Goal: Information Seeking & Learning: Find specific fact

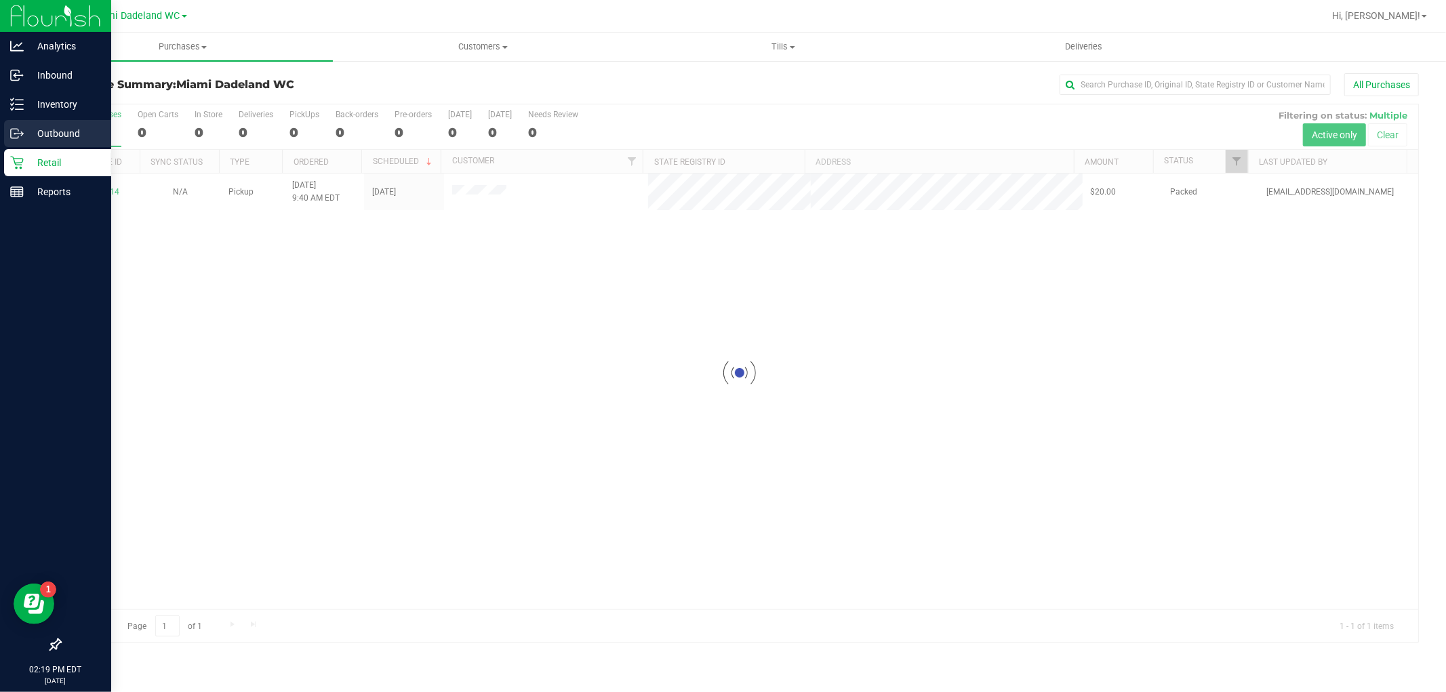
click at [18, 131] on icon at bounding box center [14, 133] width 7 height 9
click at [26, 175] on div "Retail" at bounding box center [57, 162] width 107 height 27
click at [63, 106] on p "Inventory" at bounding box center [64, 104] width 81 height 16
click at [59, 106] on p "Inventory" at bounding box center [64, 104] width 81 height 16
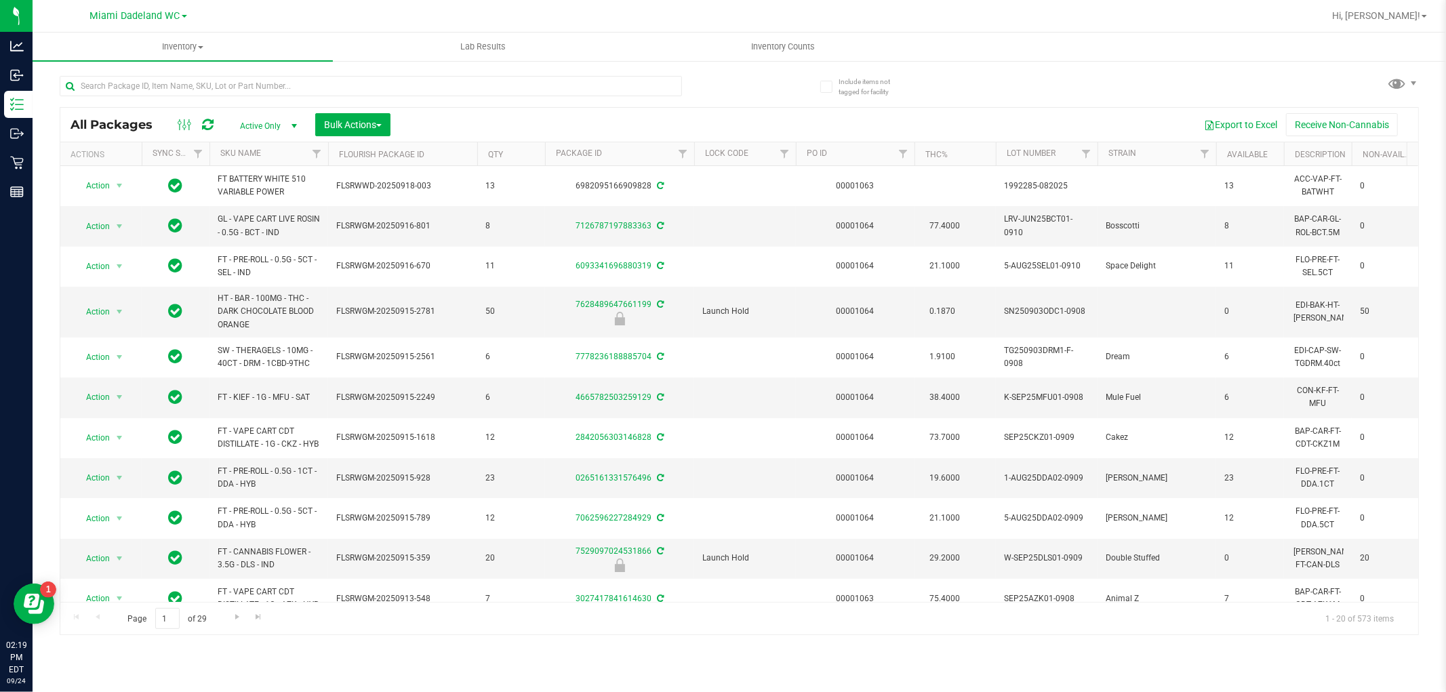
click at [263, 147] on th "SKU Name" at bounding box center [268, 154] width 119 height 24
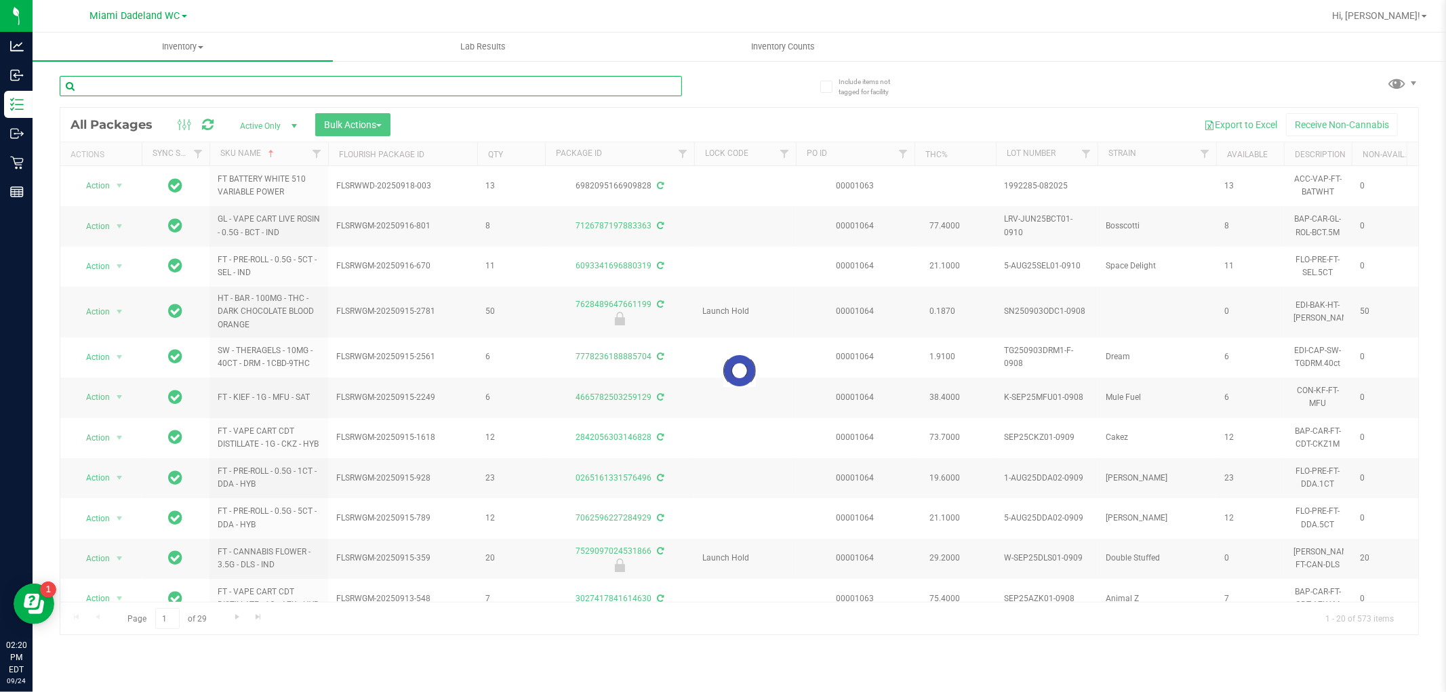
click at [236, 82] on input "text" at bounding box center [371, 86] width 622 height 20
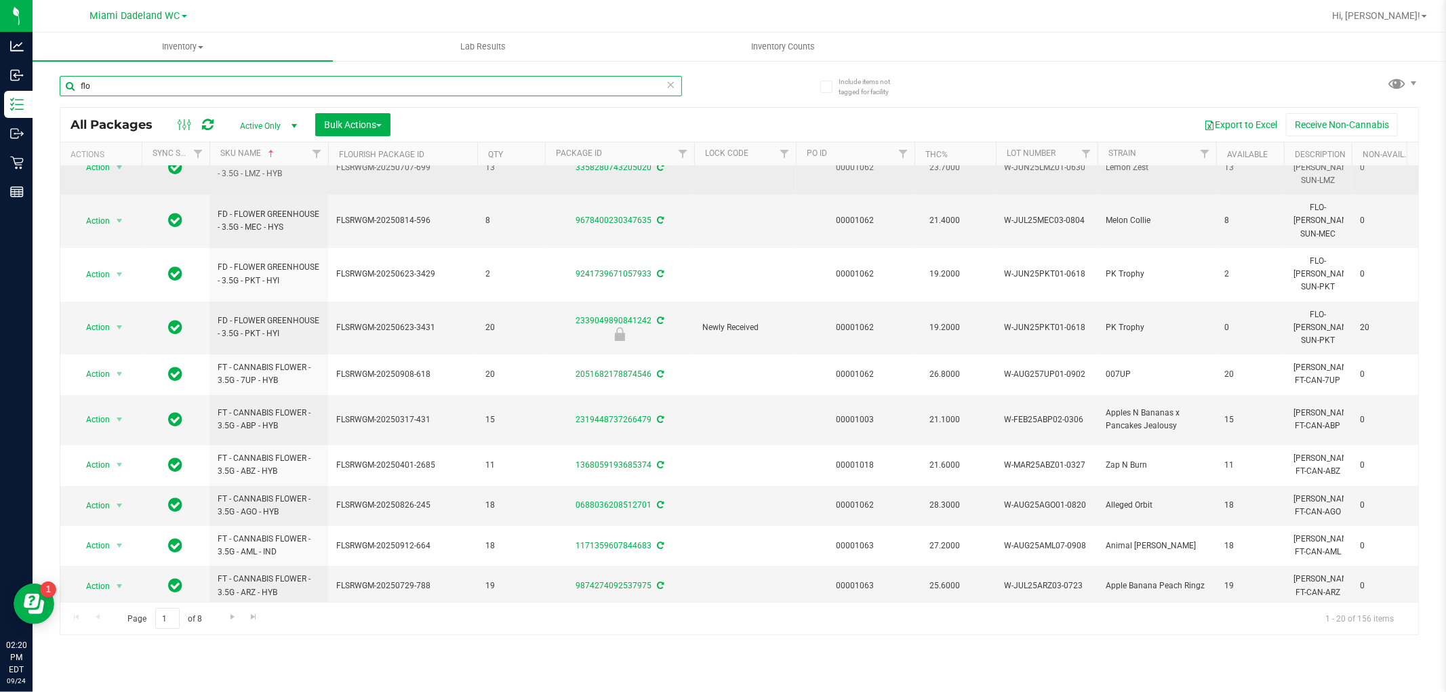
scroll to position [391, 0]
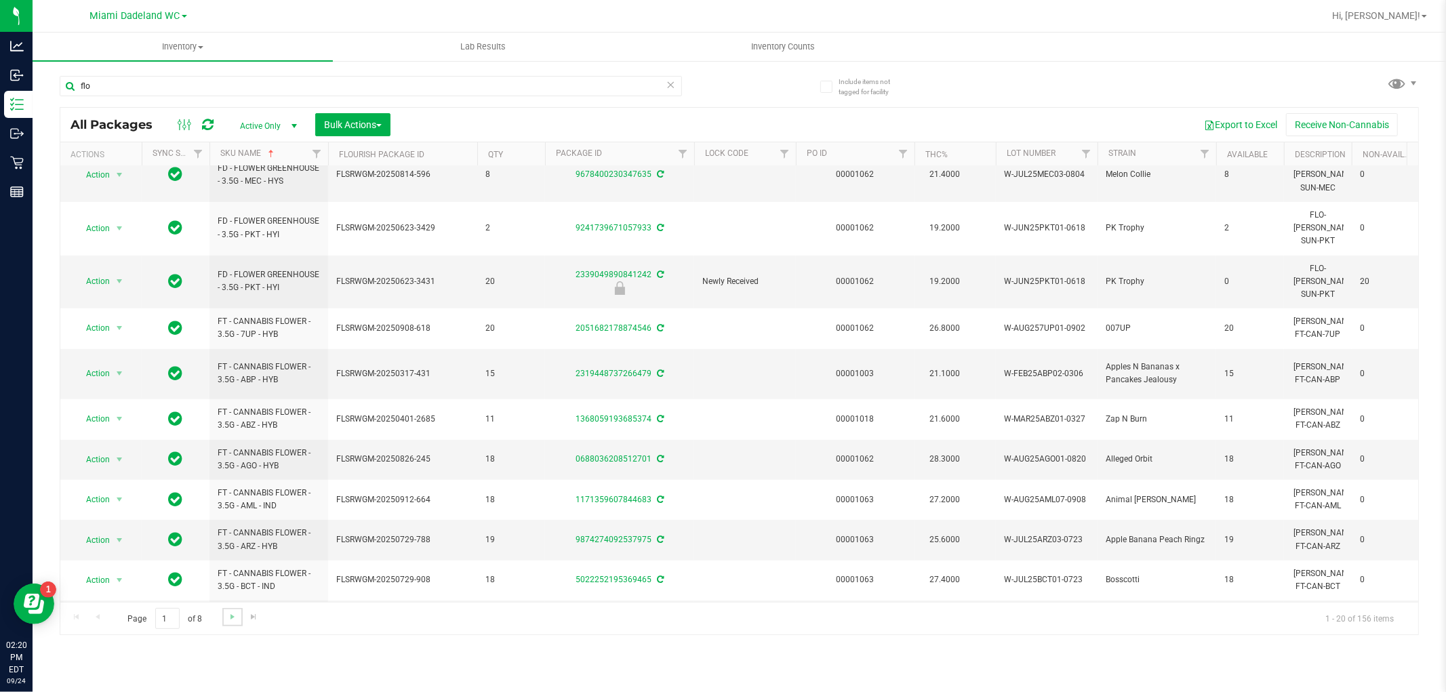
click at [229, 622] on link "Go to the next page" at bounding box center [232, 617] width 20 height 18
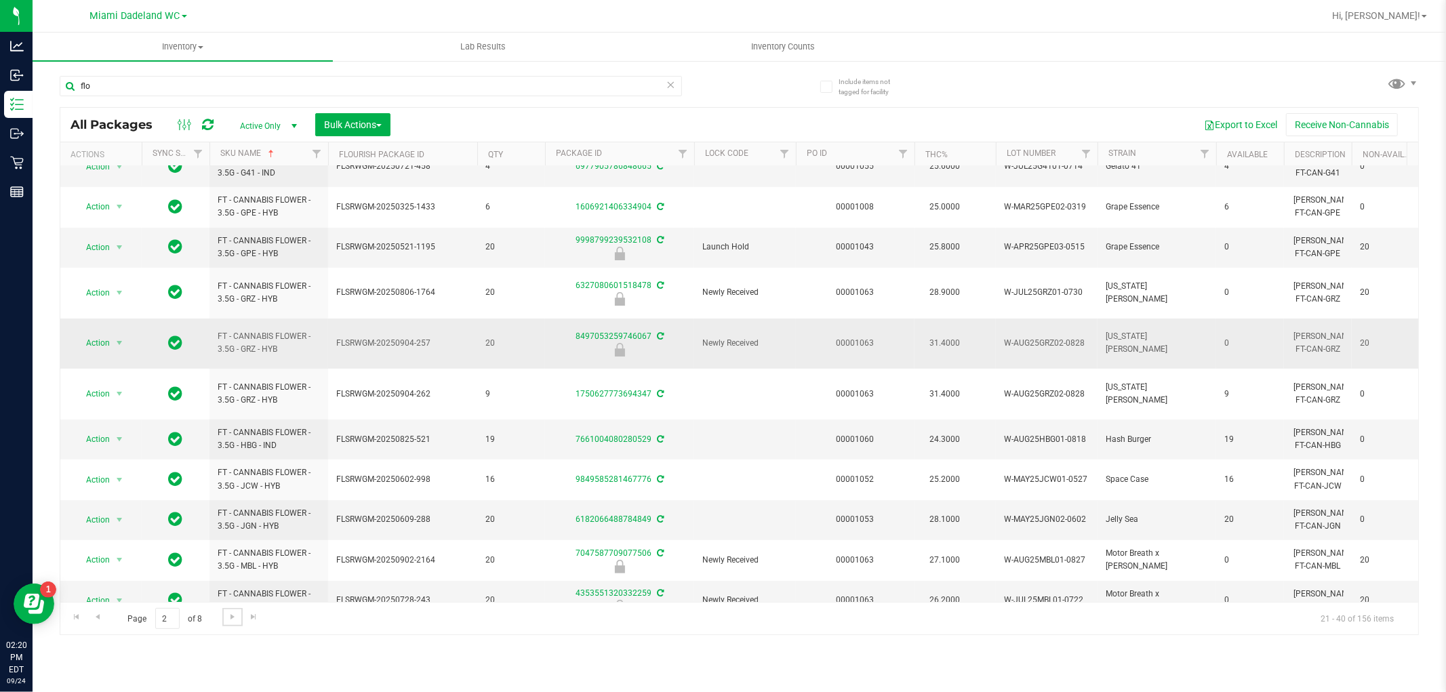
scroll to position [381, 0]
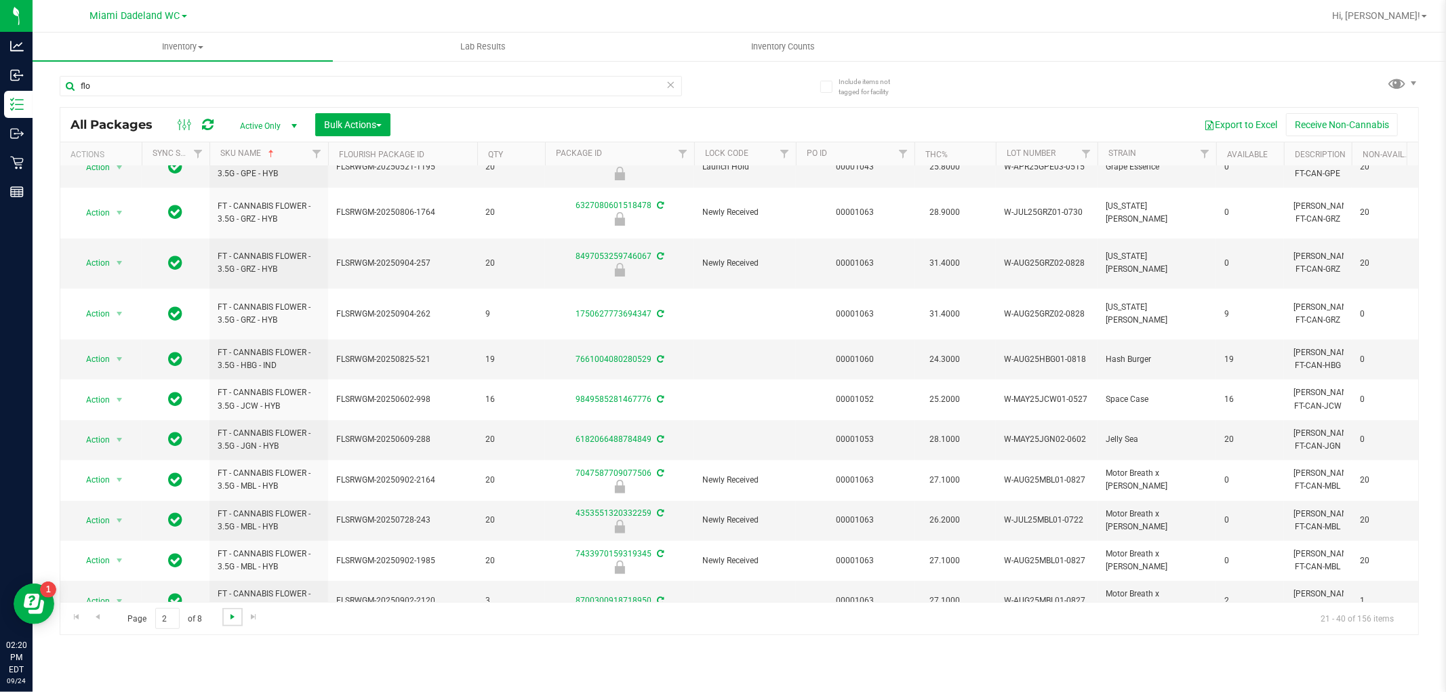
click at [231, 616] on span "Go to the next page" at bounding box center [232, 617] width 11 height 11
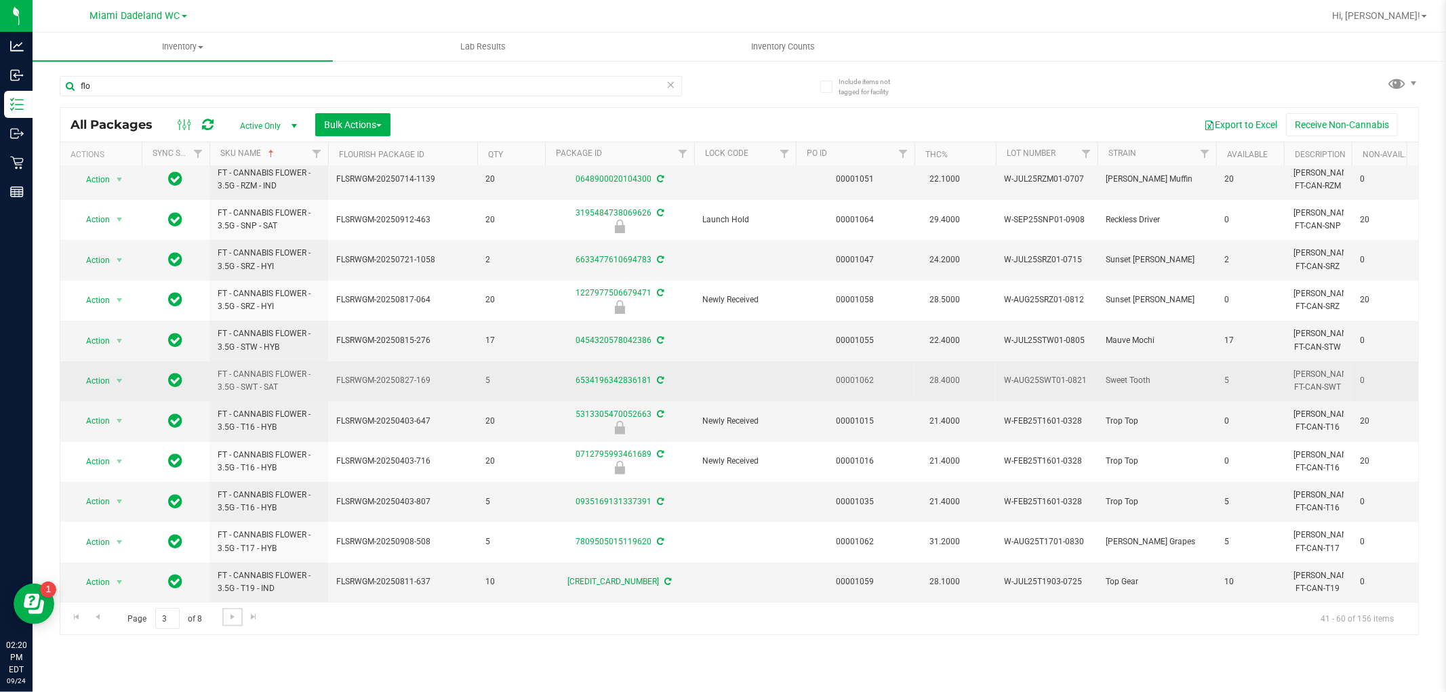
scroll to position [381, 0]
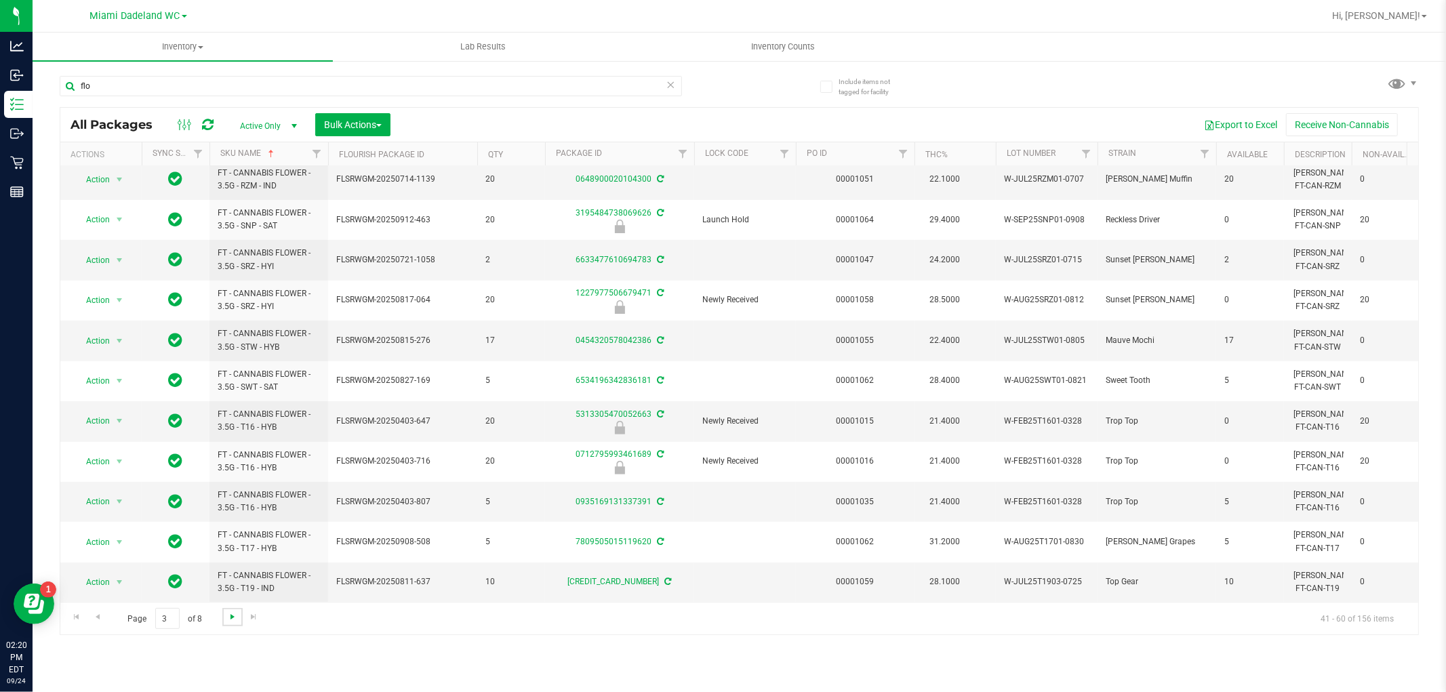
click at [235, 617] on span "Go to the next page" at bounding box center [232, 617] width 11 height 11
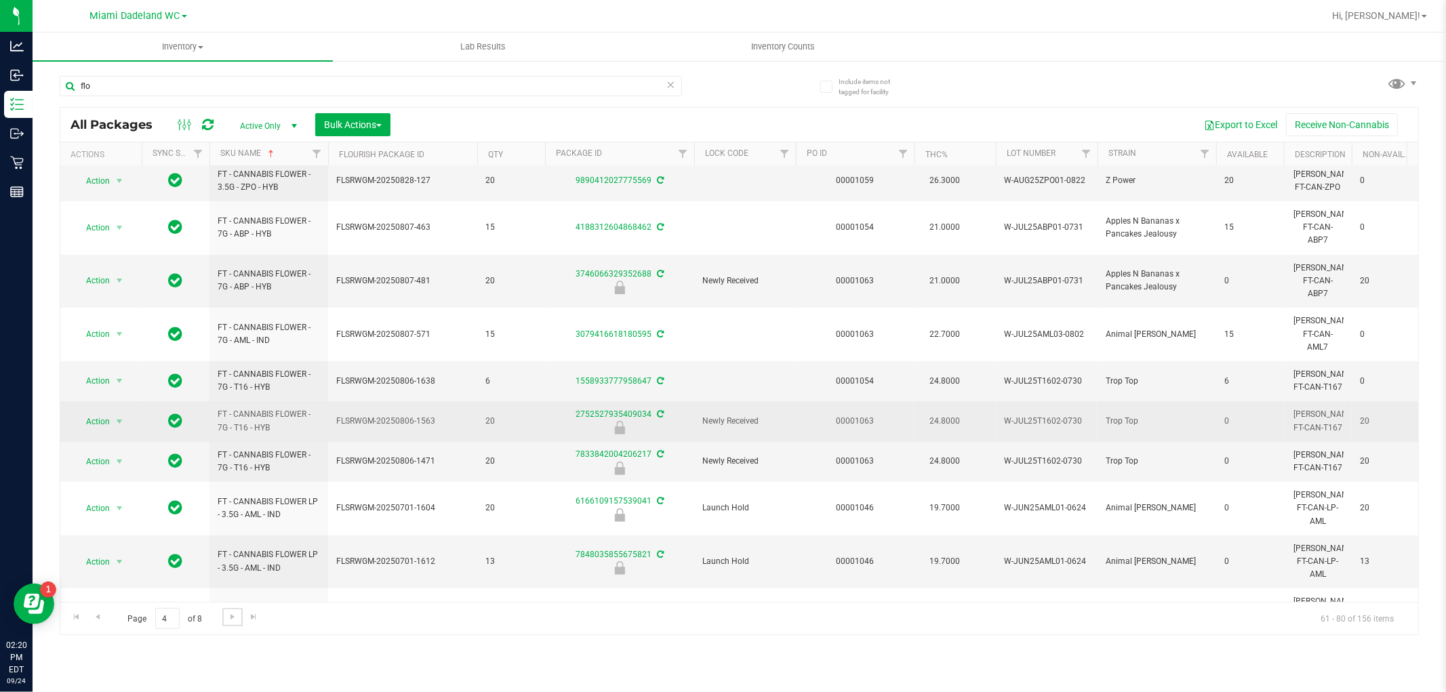
scroll to position [401, 0]
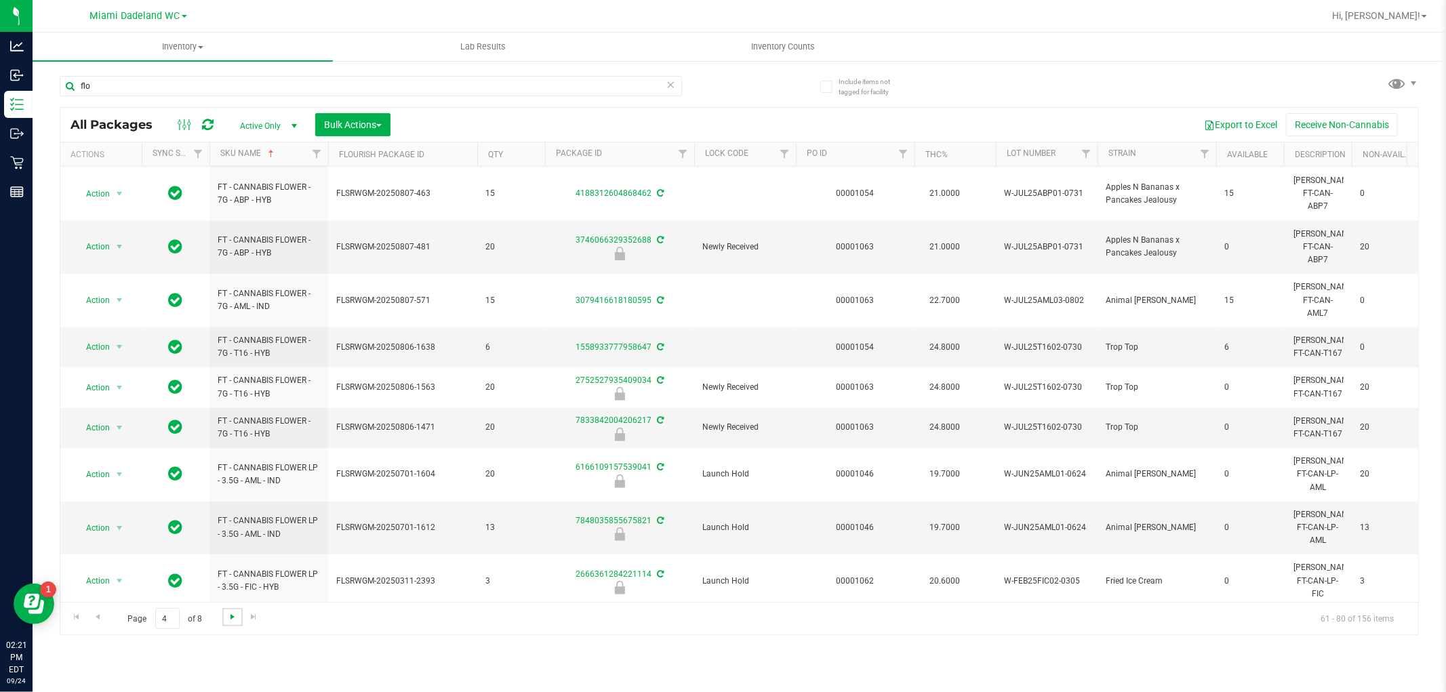
click at [228, 620] on span "Go to the next page" at bounding box center [232, 617] width 11 height 11
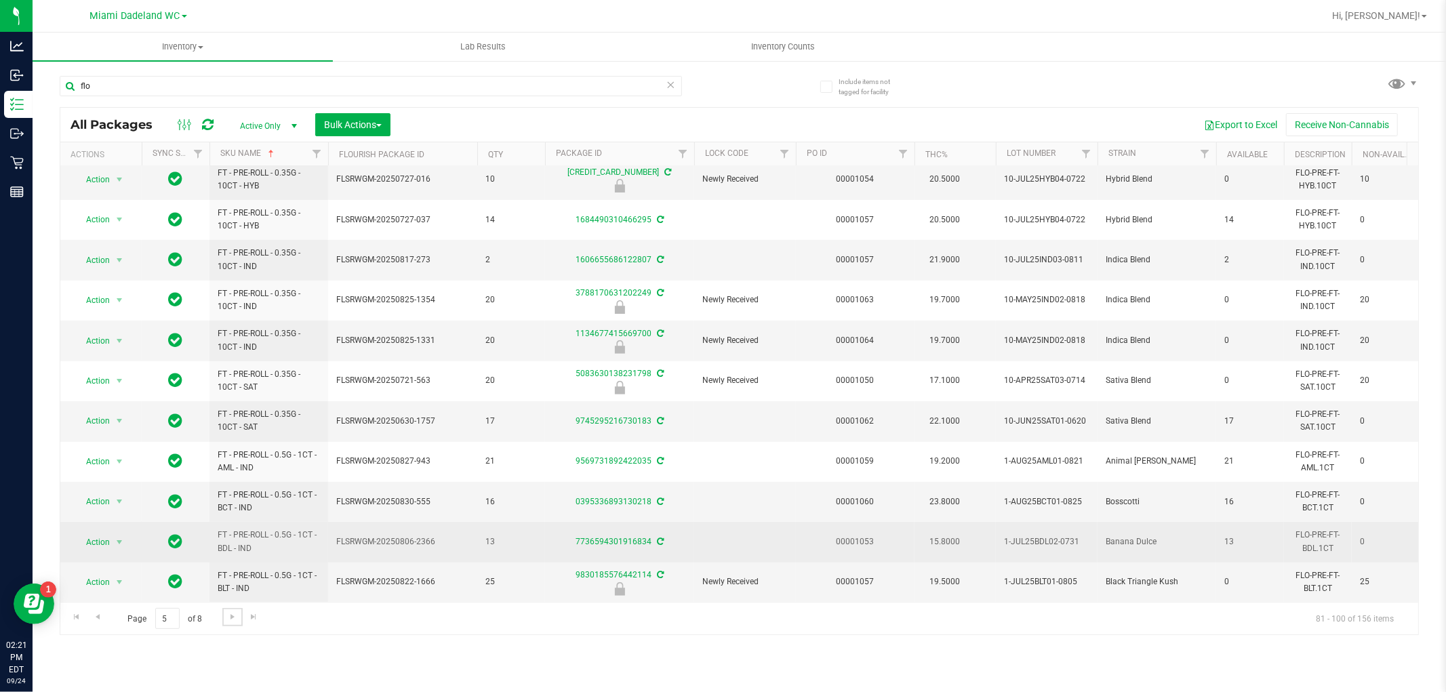
scroll to position [381, 0]
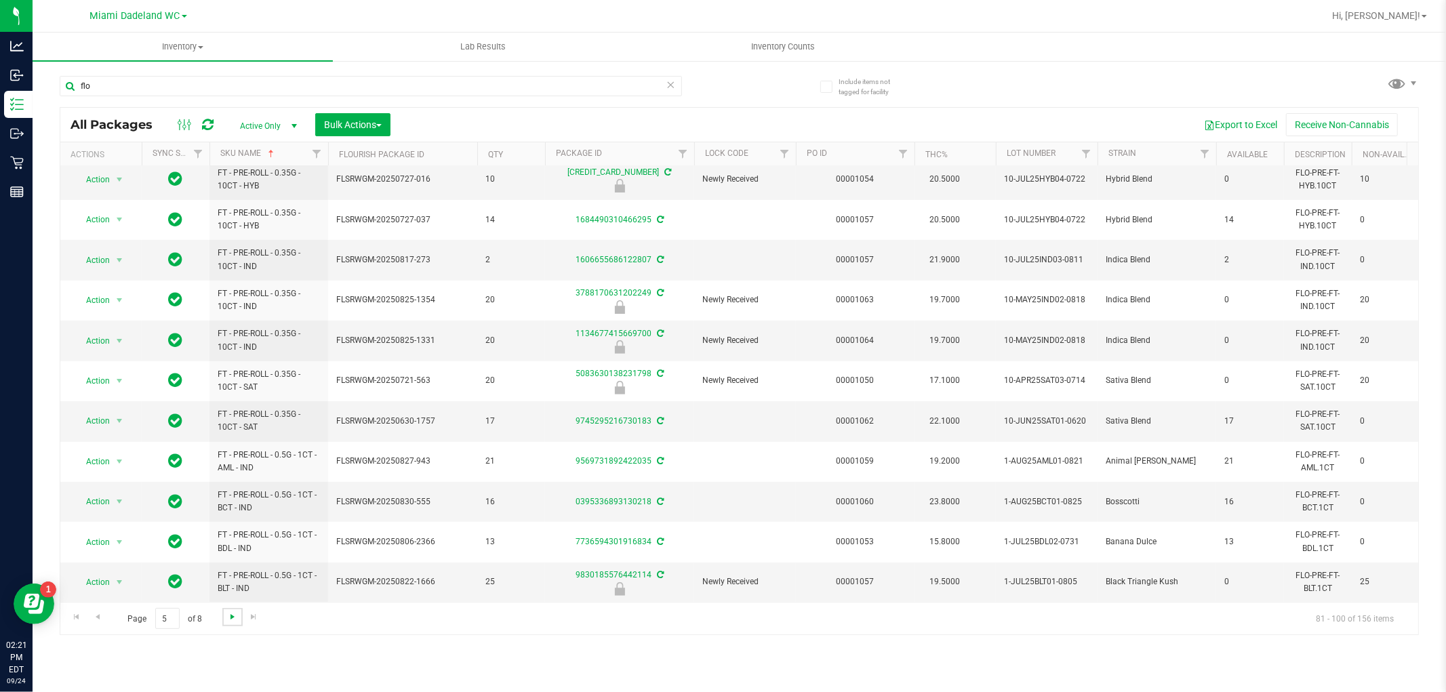
click at [227, 620] on span "Go to the next page" at bounding box center [232, 617] width 11 height 11
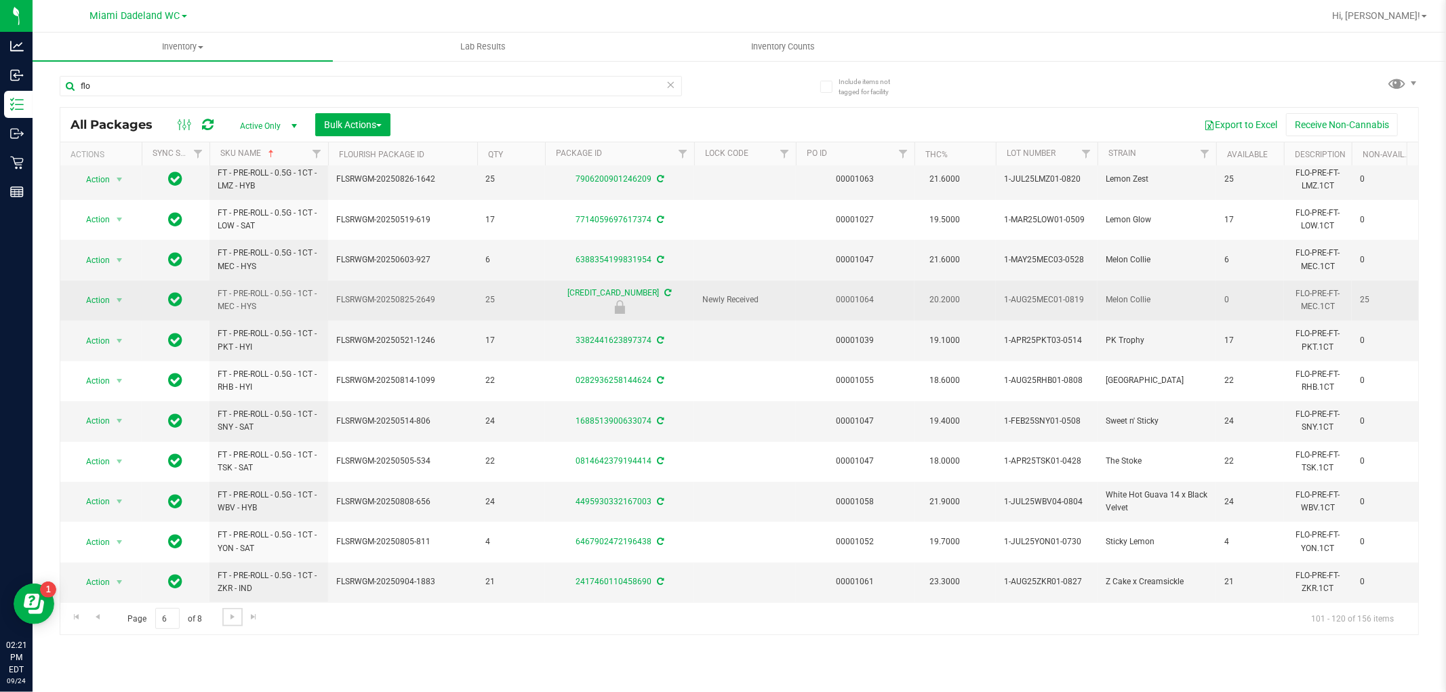
scroll to position [381, 0]
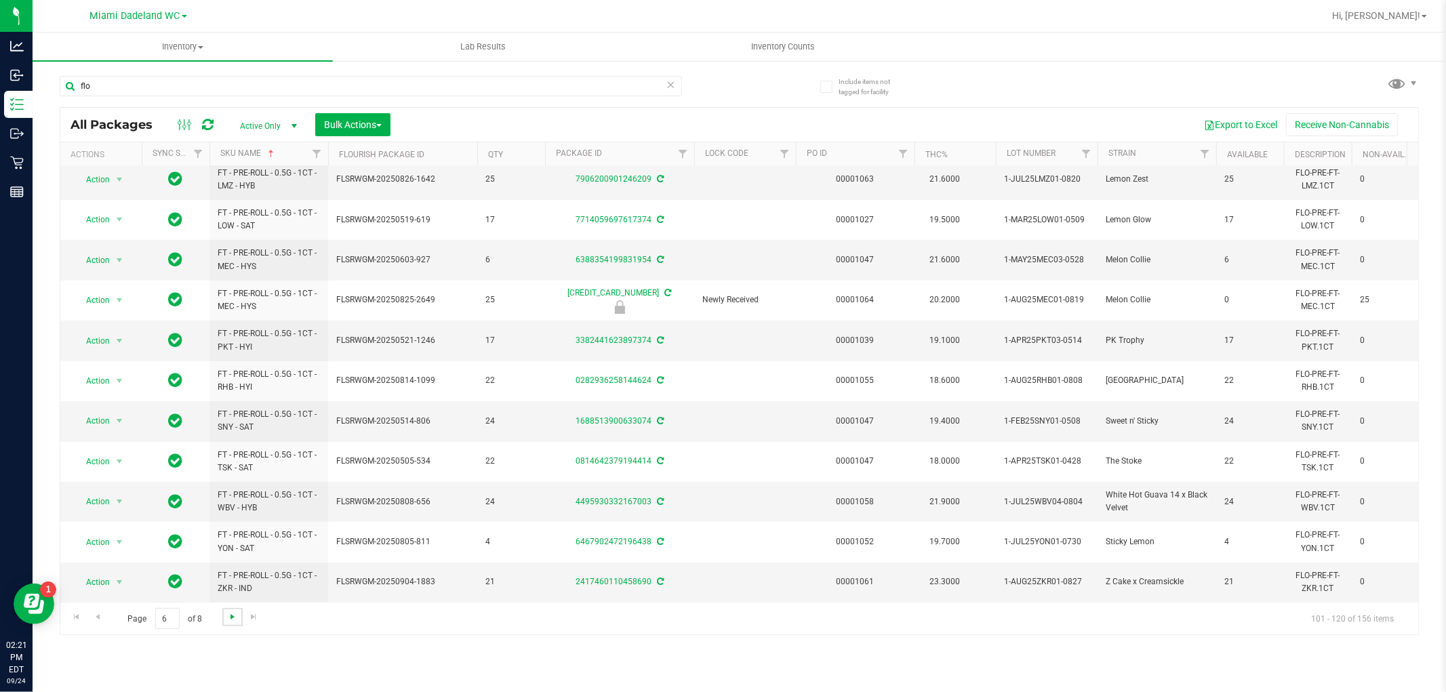
click at [232, 615] on span "Go to the next page" at bounding box center [232, 617] width 11 height 11
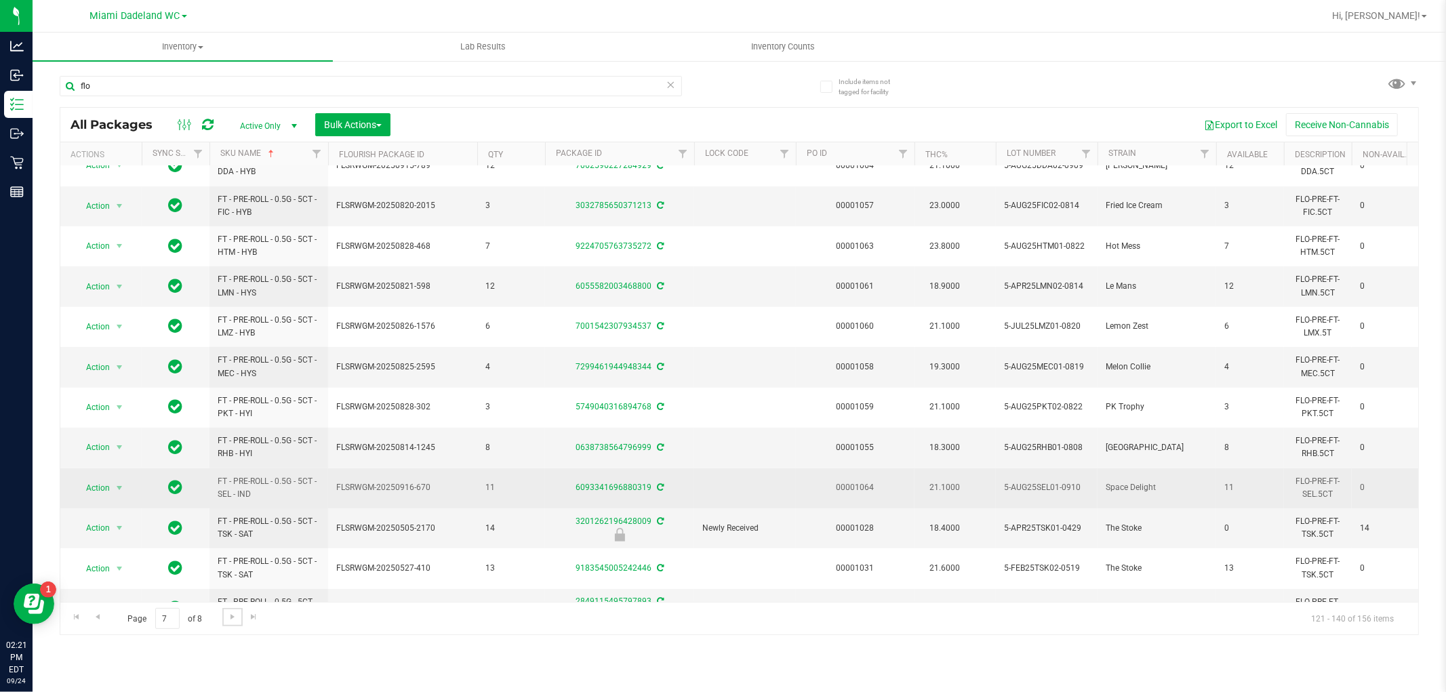
scroll to position [381, 0]
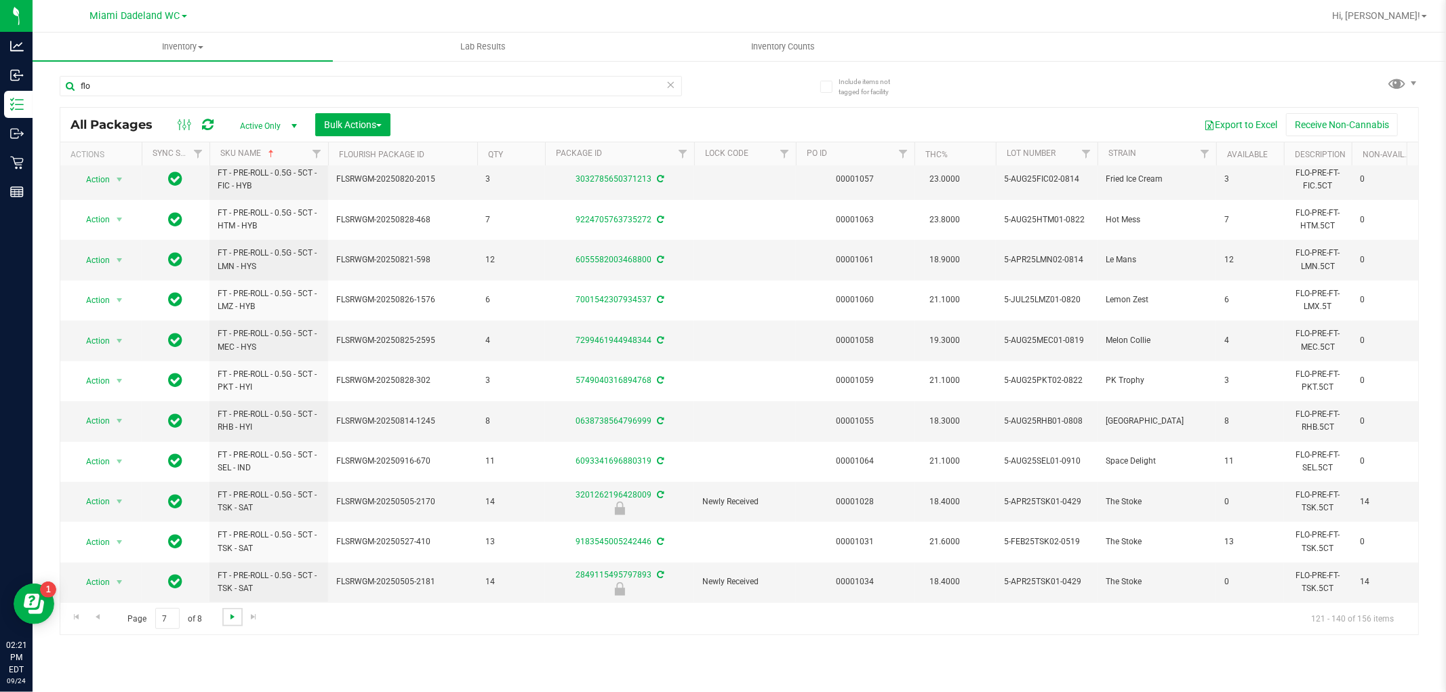
drag, startPoint x: 256, startPoint y: 635, endPoint x: 231, endPoint y: 618, distance: 31.2
click at [231, 618] on span "Go to the next page" at bounding box center [232, 617] width 11 height 11
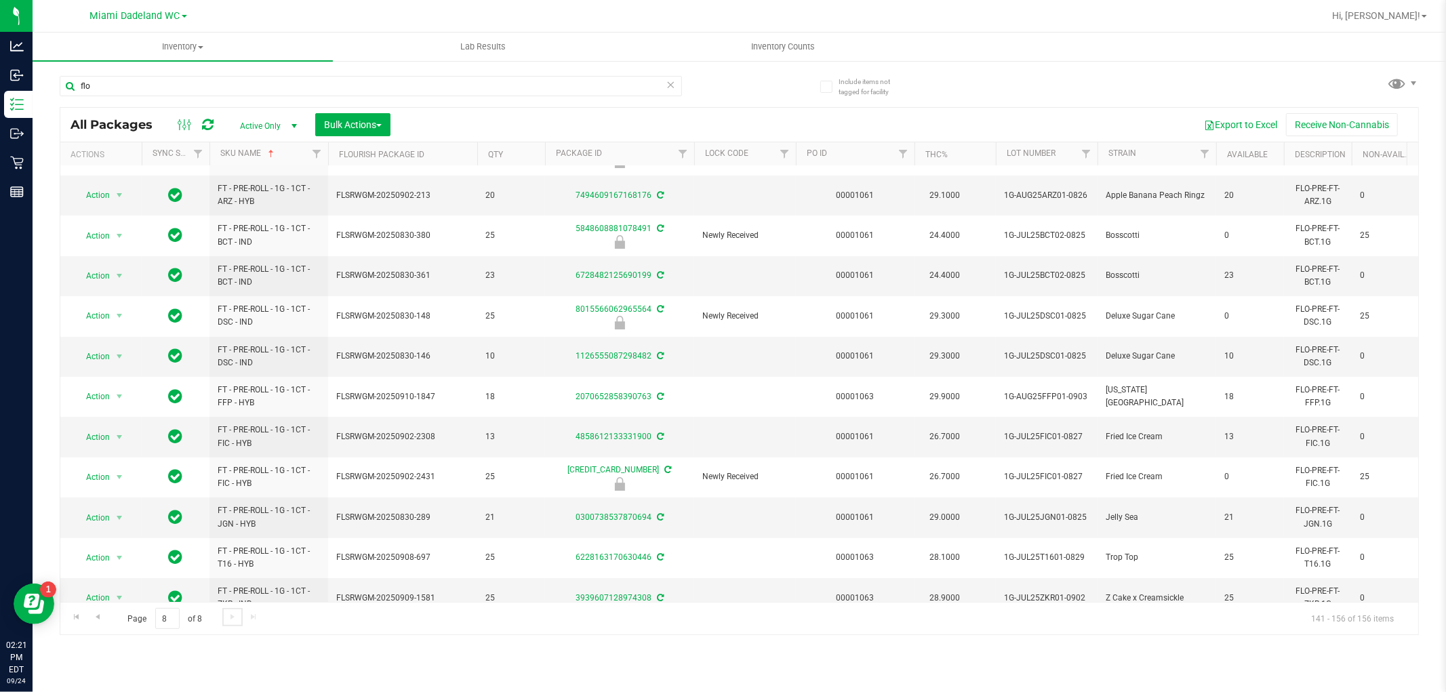
scroll to position [144, 0]
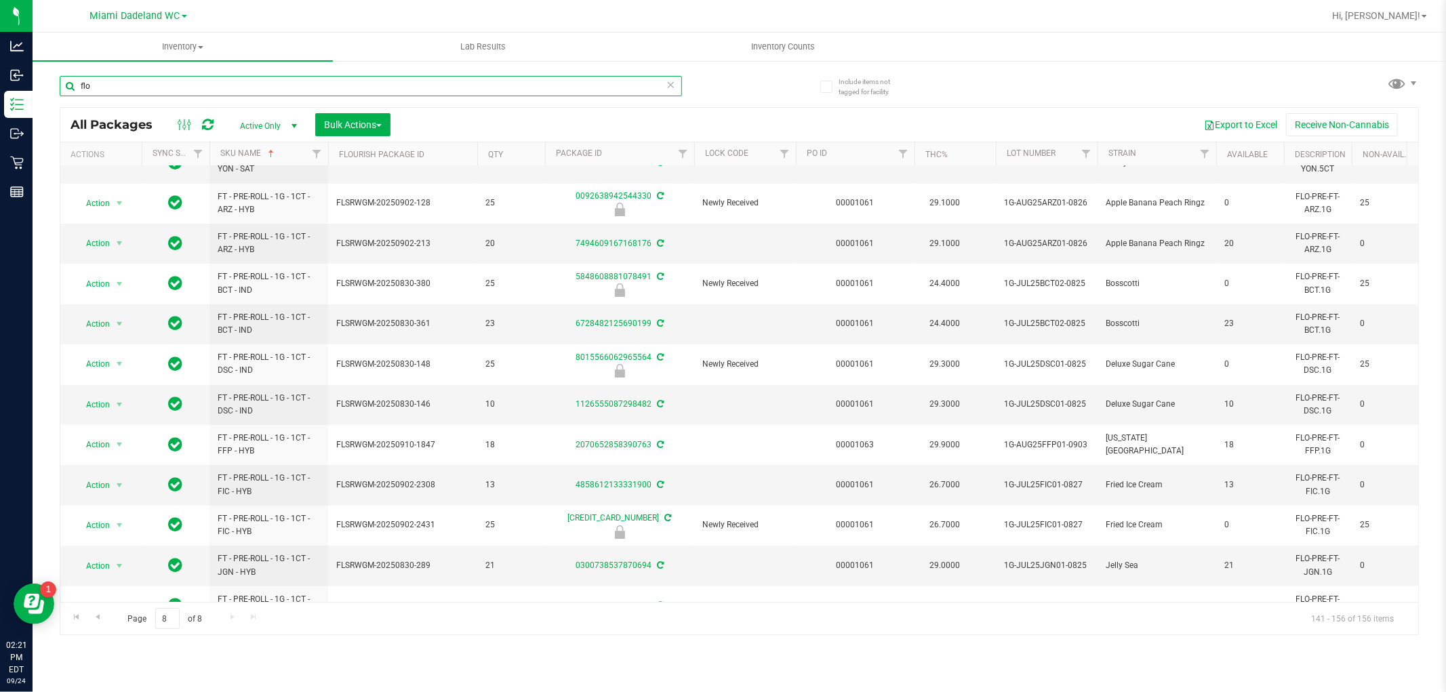
click at [100, 76] on input "flo" at bounding box center [371, 86] width 622 height 20
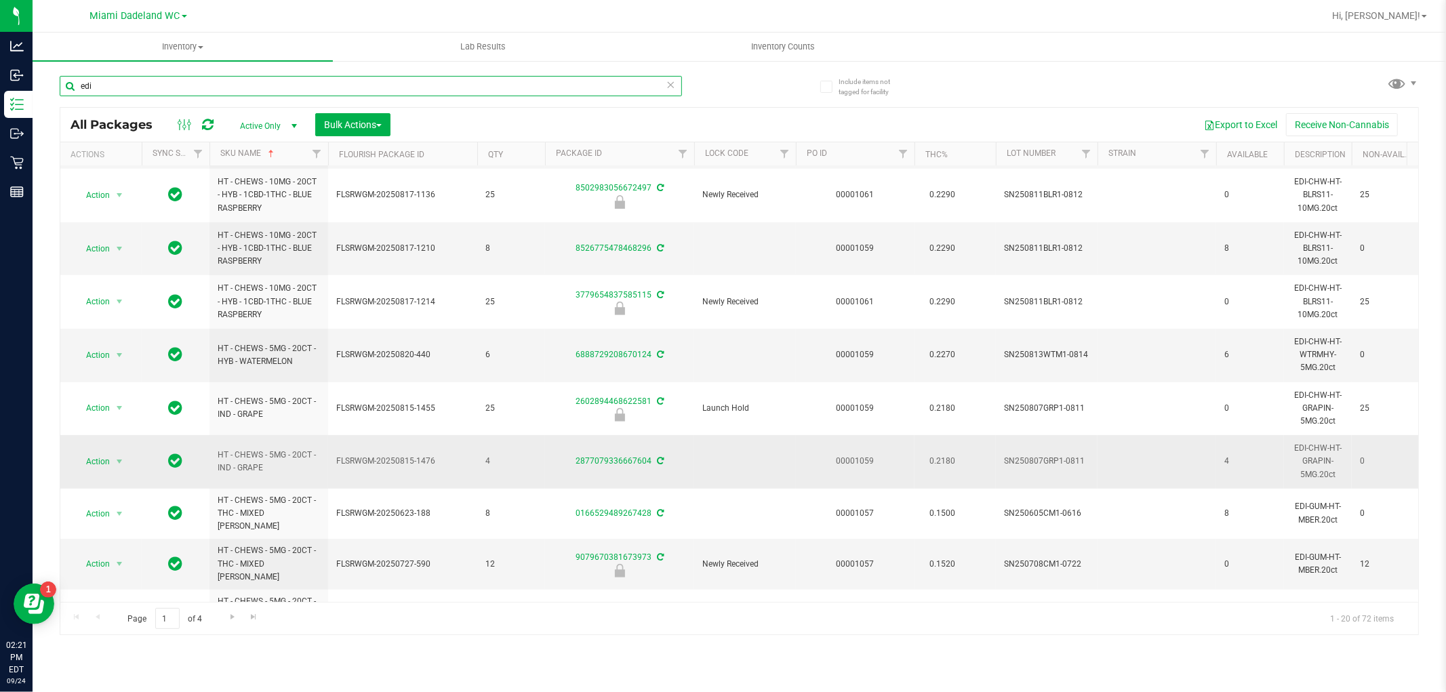
scroll to position [512, 0]
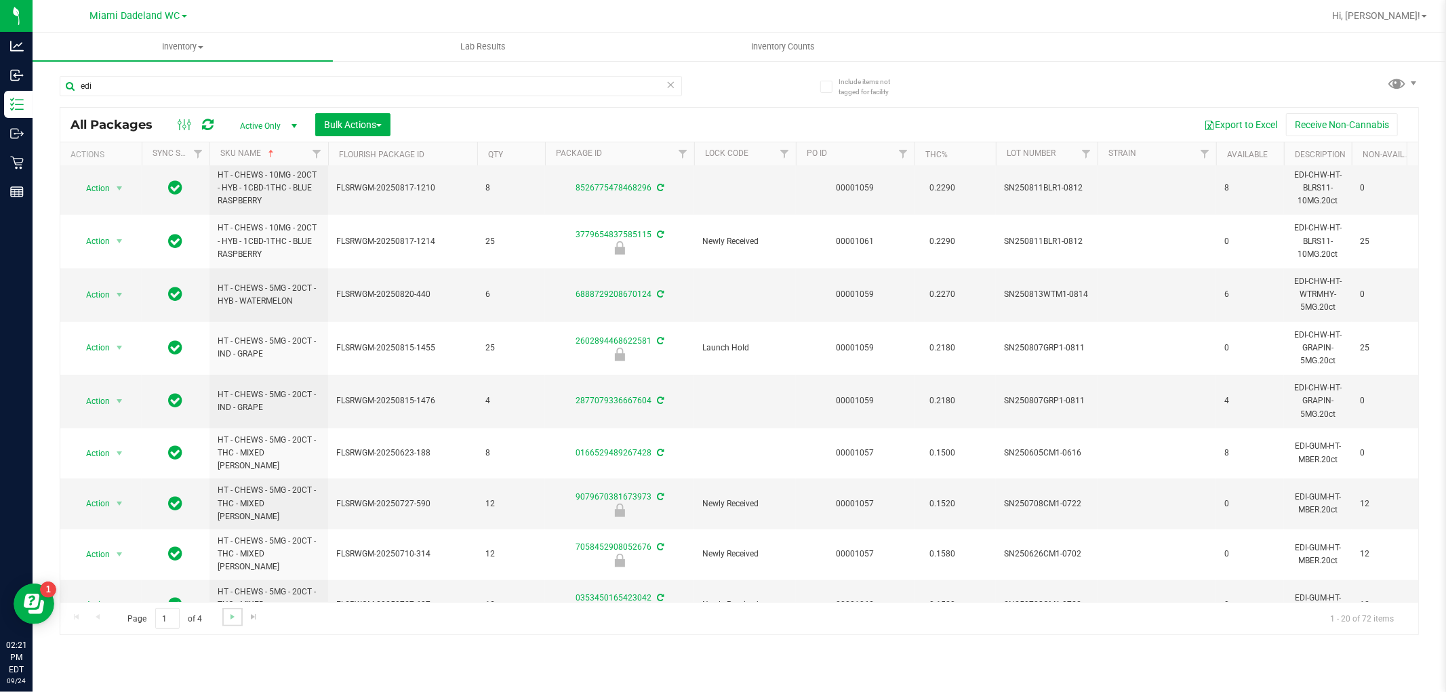
click at [237, 614] on link "Go to the next page" at bounding box center [232, 617] width 20 height 18
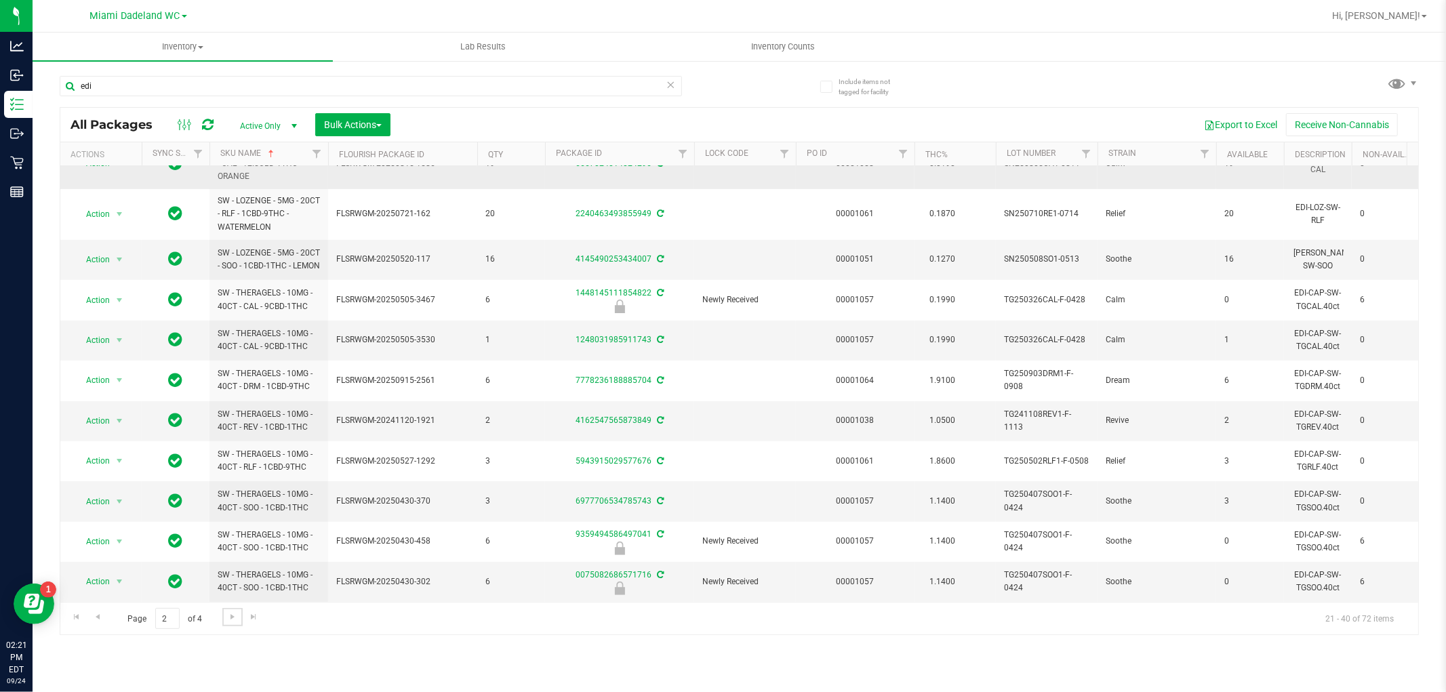
scroll to position [412, 0]
click at [228, 614] on span "Go to the next page" at bounding box center [232, 617] width 11 height 11
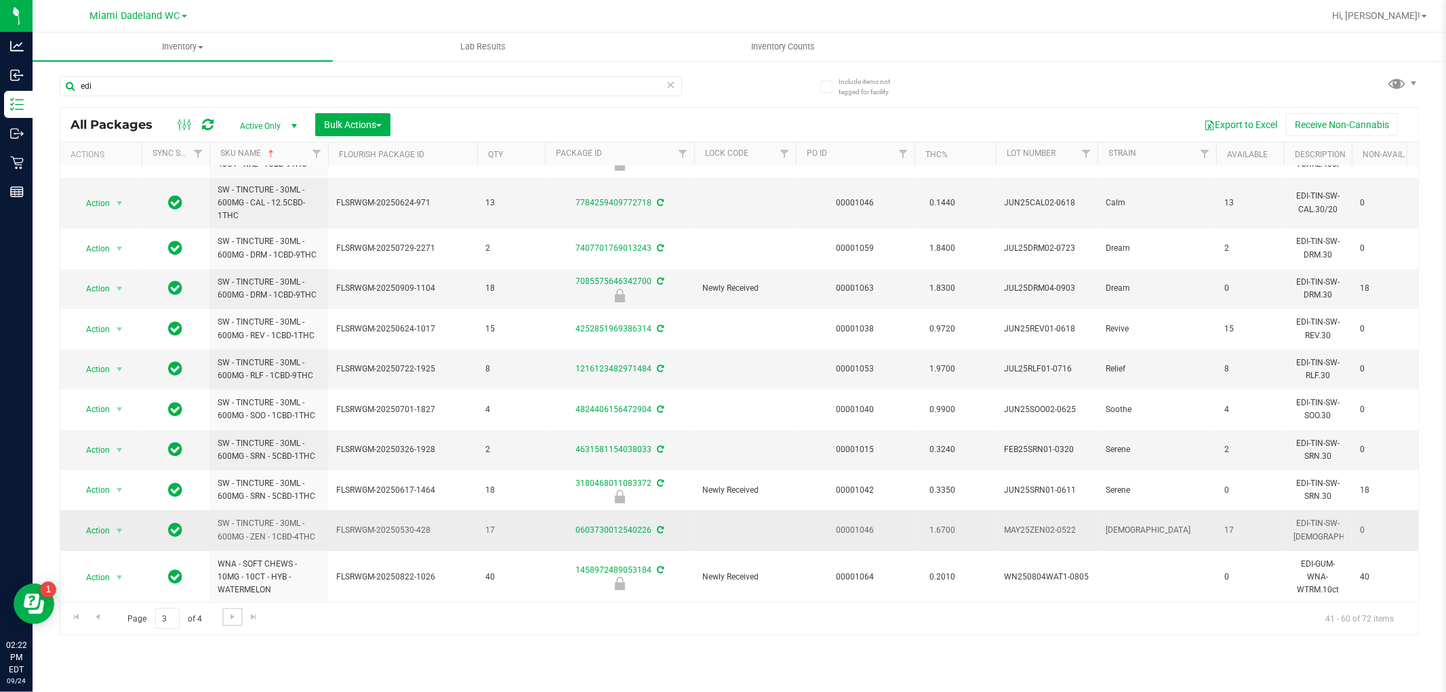
scroll to position [417, 0]
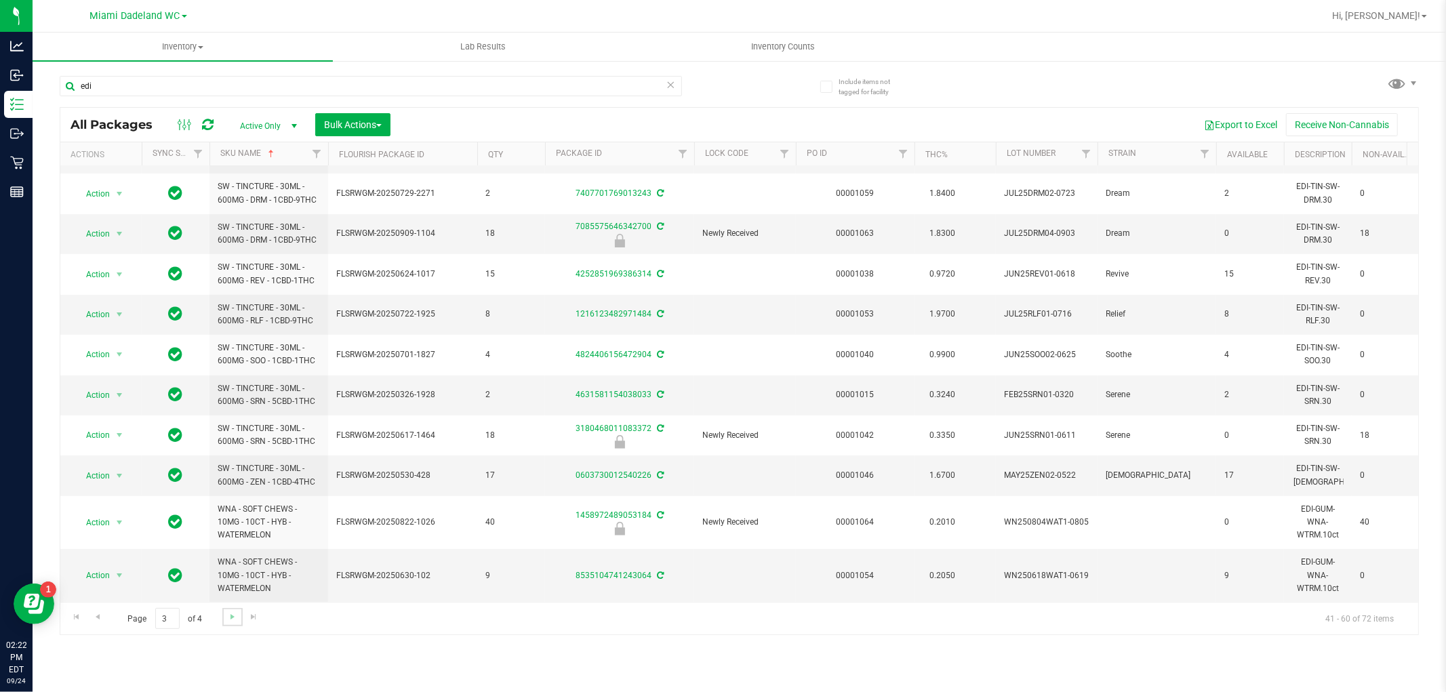
click at [237, 624] on link "Go to the next page" at bounding box center [232, 617] width 20 height 18
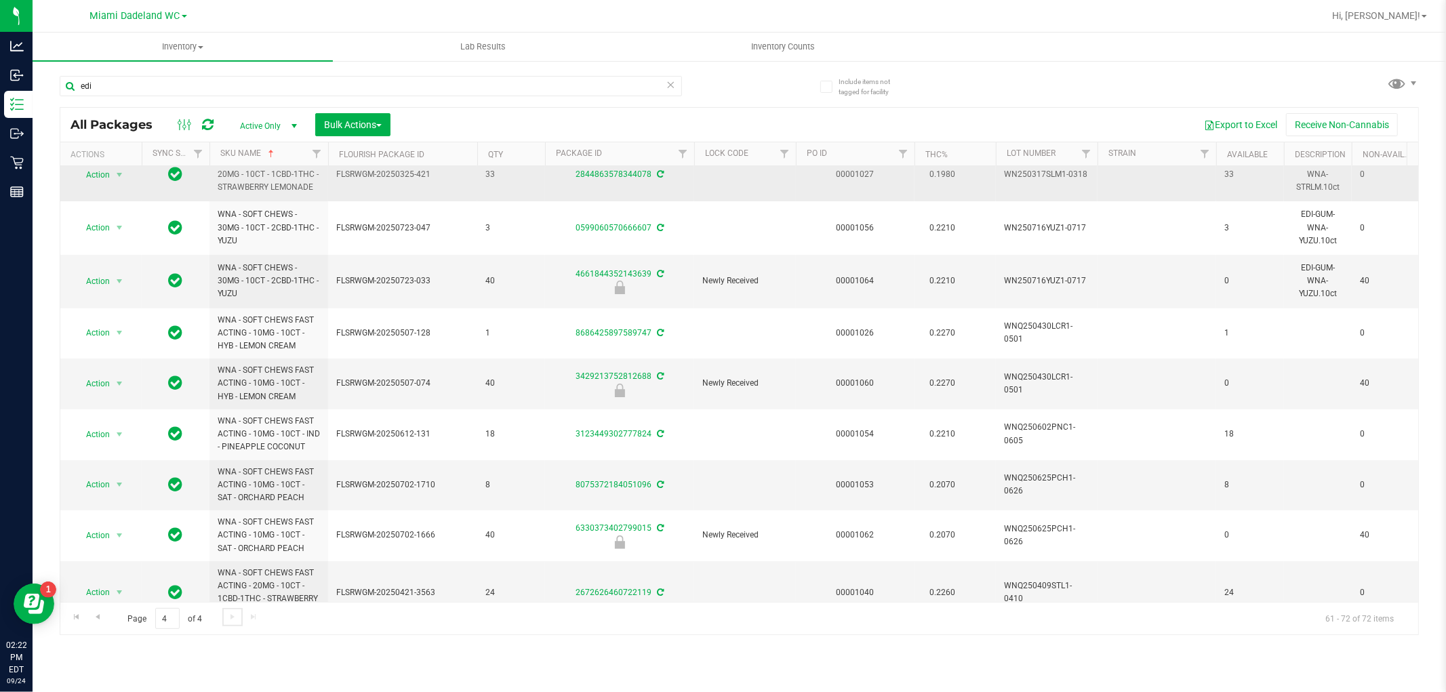
scroll to position [211, 0]
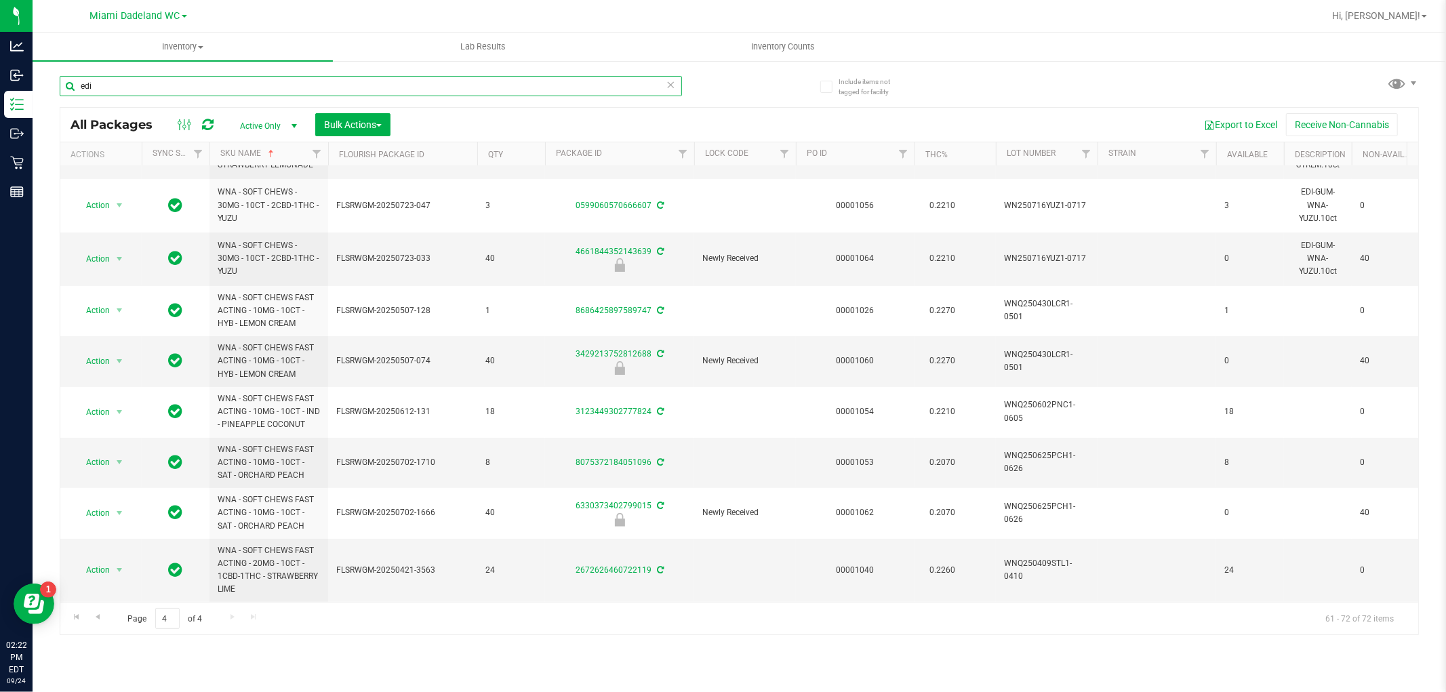
click at [228, 79] on input "edi" at bounding box center [371, 86] width 622 height 20
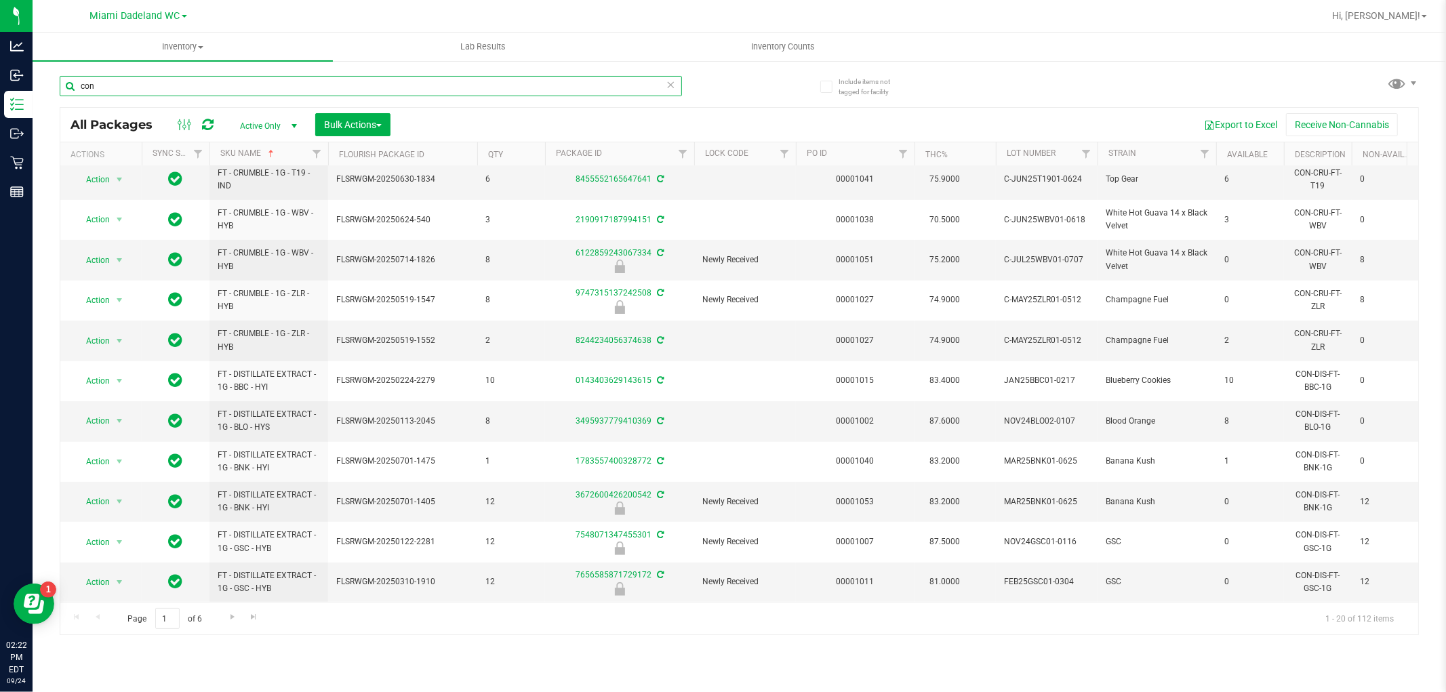
scroll to position [381, 0]
click at [231, 622] on link "Go to the next page" at bounding box center [232, 617] width 20 height 18
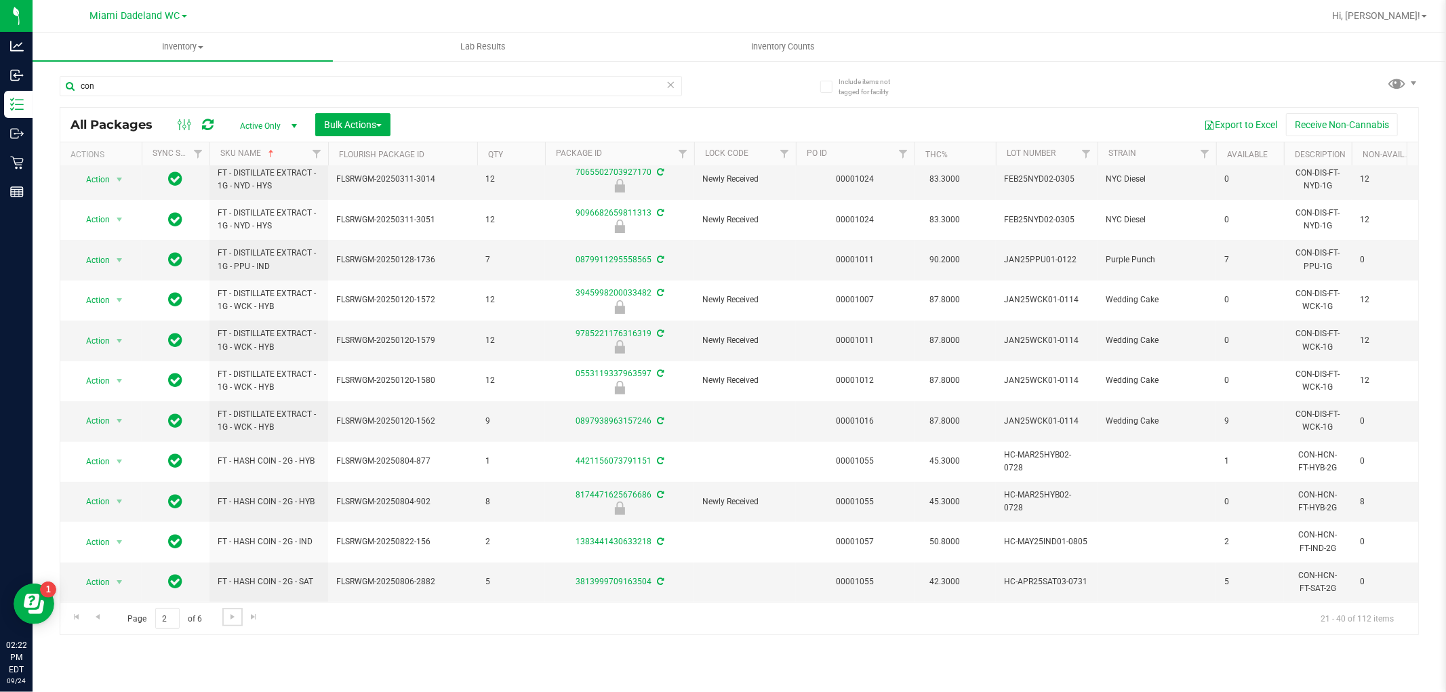
scroll to position [381, 0]
click at [227, 620] on span "Go to the next page" at bounding box center [232, 617] width 11 height 11
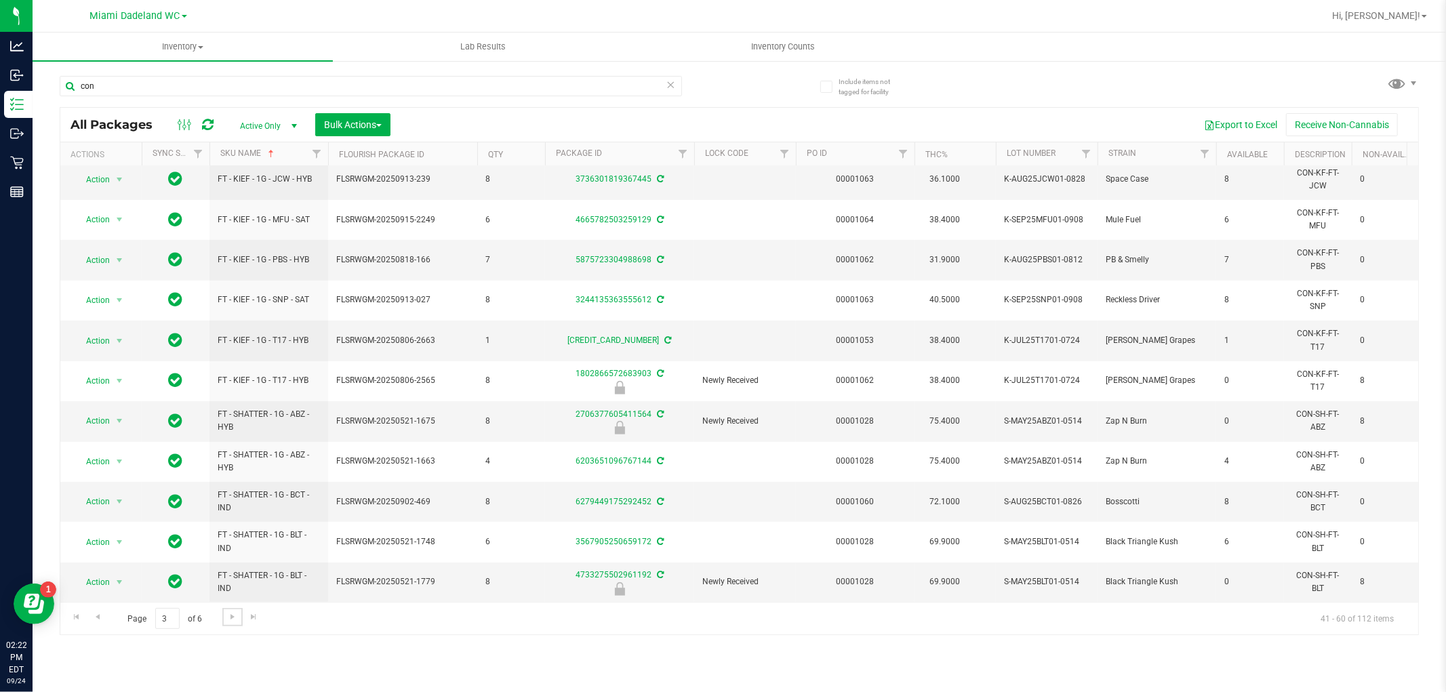
scroll to position [381, 0]
click at [231, 612] on span "Go to the next page" at bounding box center [232, 617] width 11 height 11
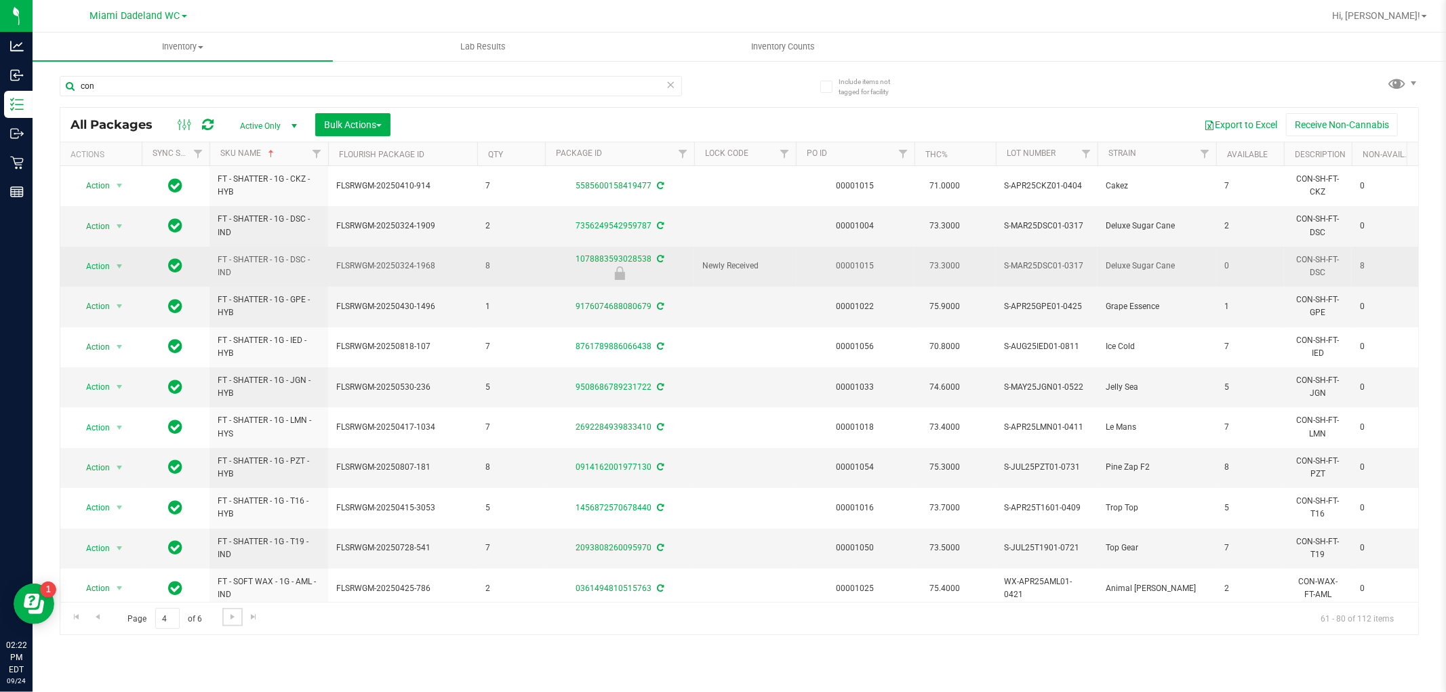
scroll to position [381, 0]
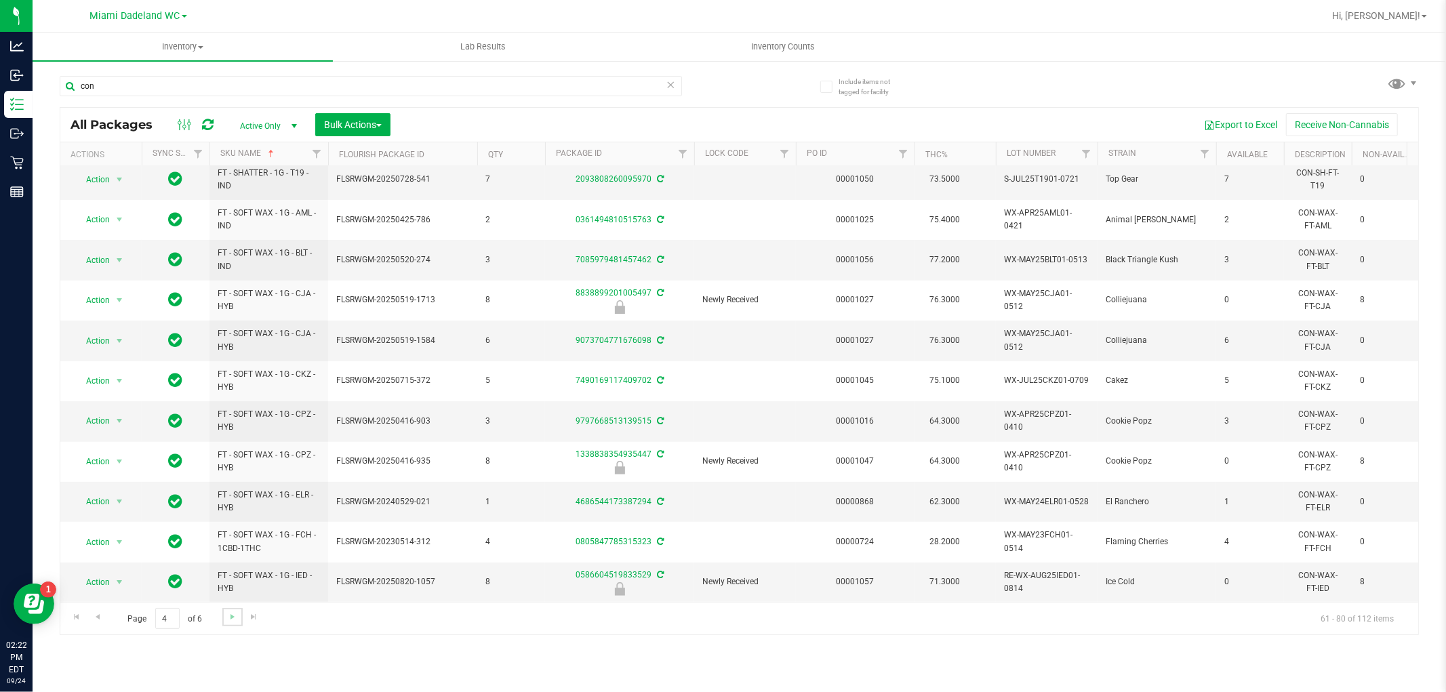
click at [231, 624] on link "Go to the next page" at bounding box center [232, 617] width 20 height 18
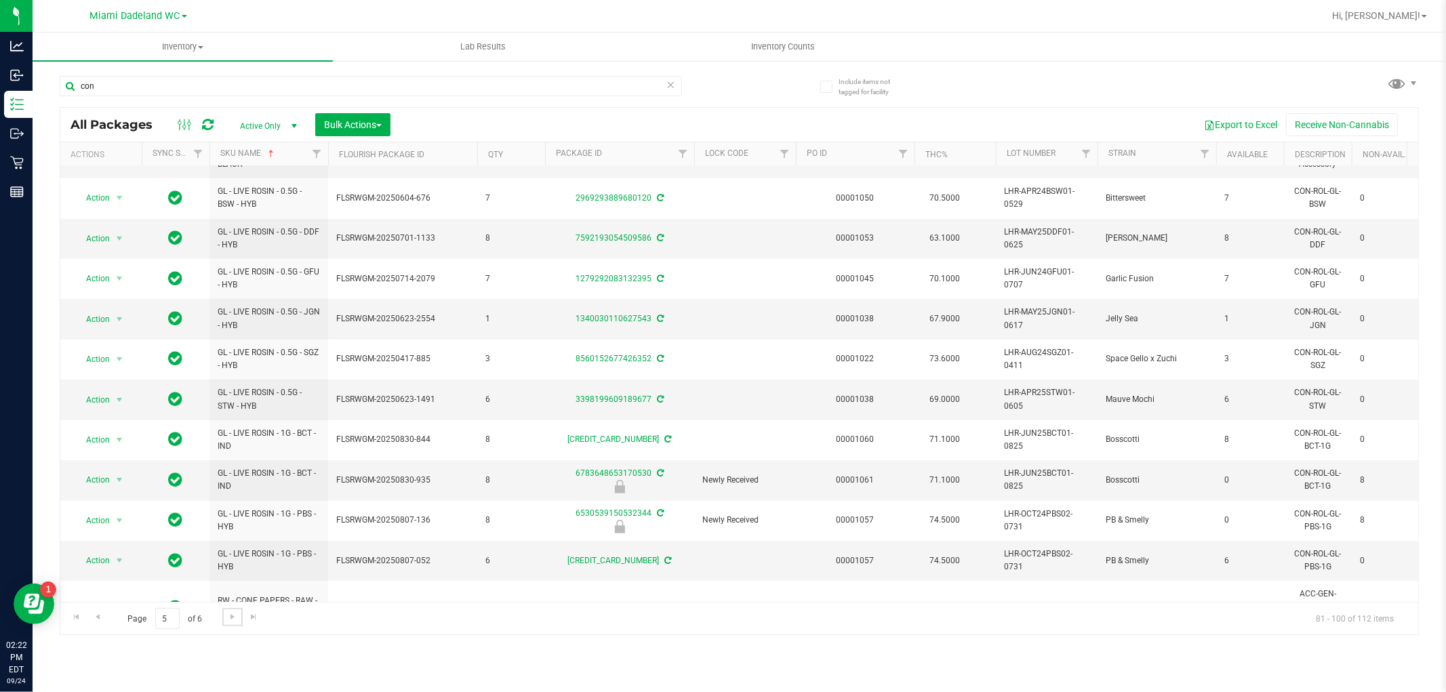
scroll to position [407, 0]
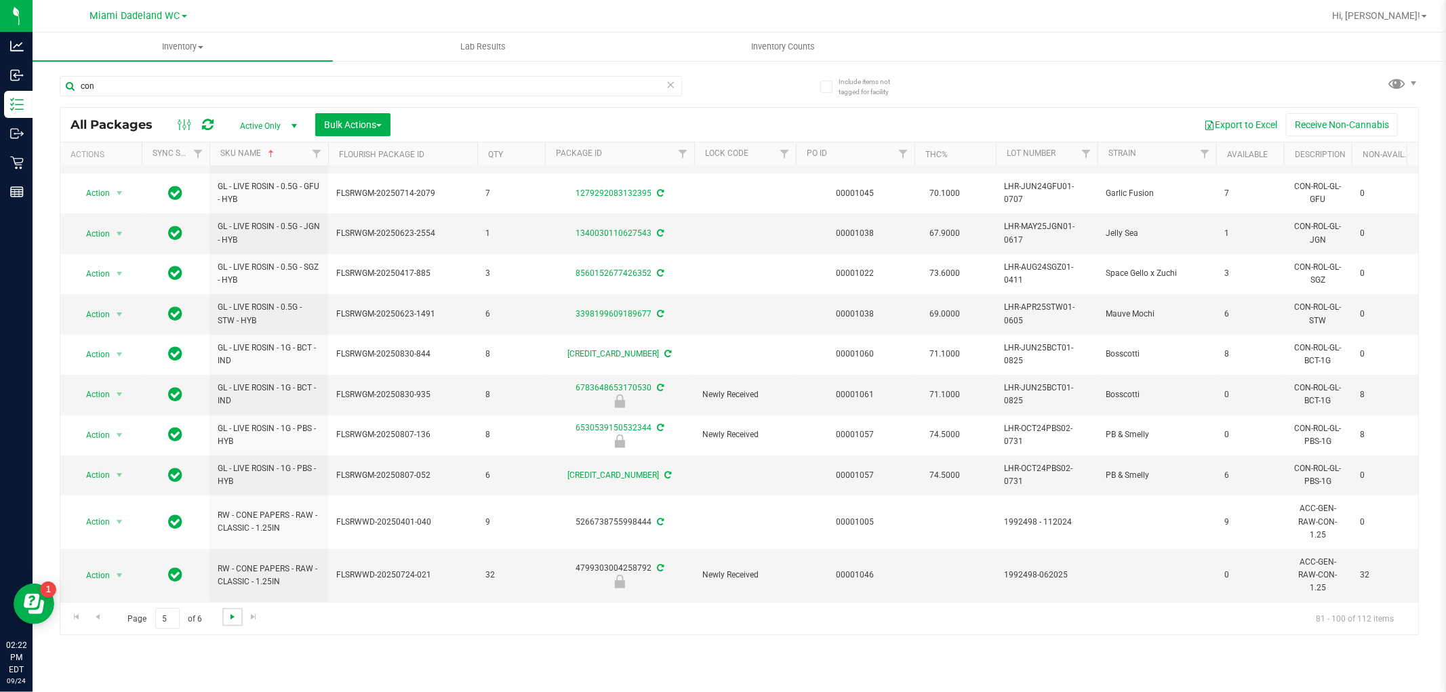
click at [236, 618] on span "Go to the next page" at bounding box center [232, 617] width 11 height 11
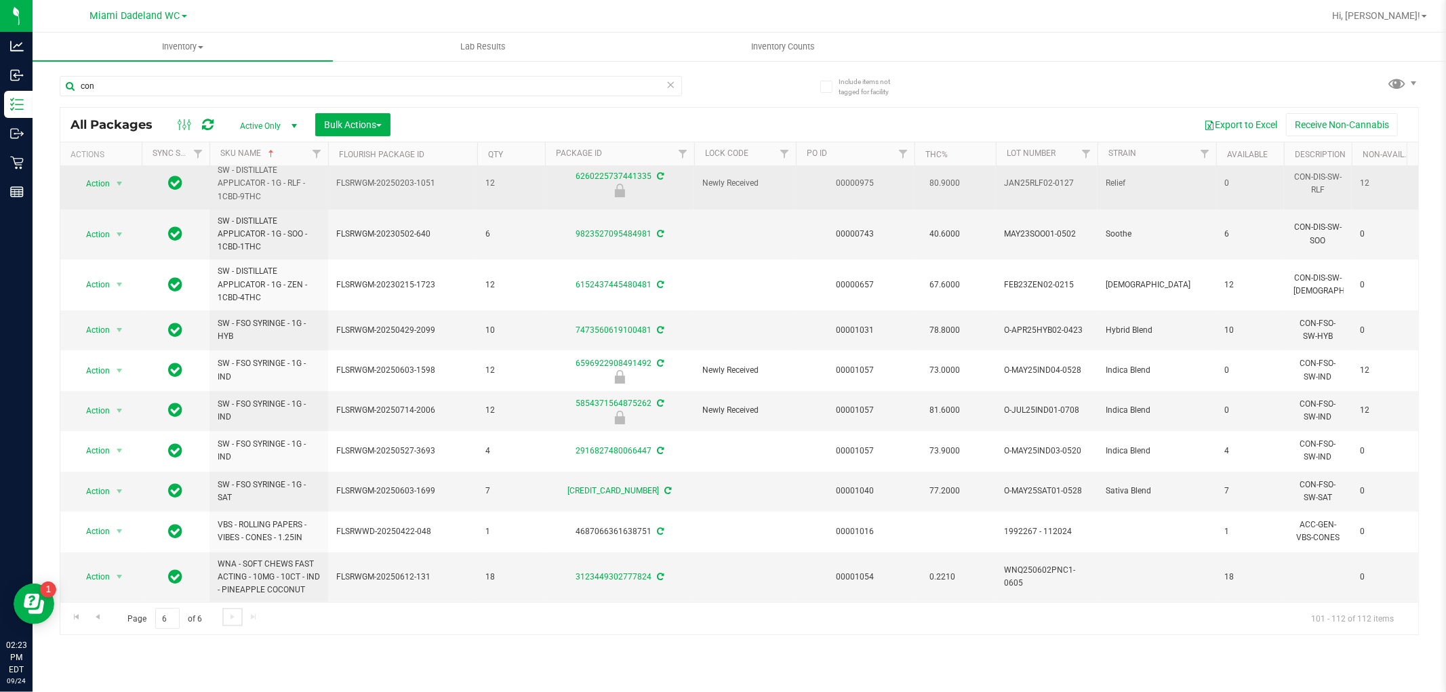
scroll to position [119, 0]
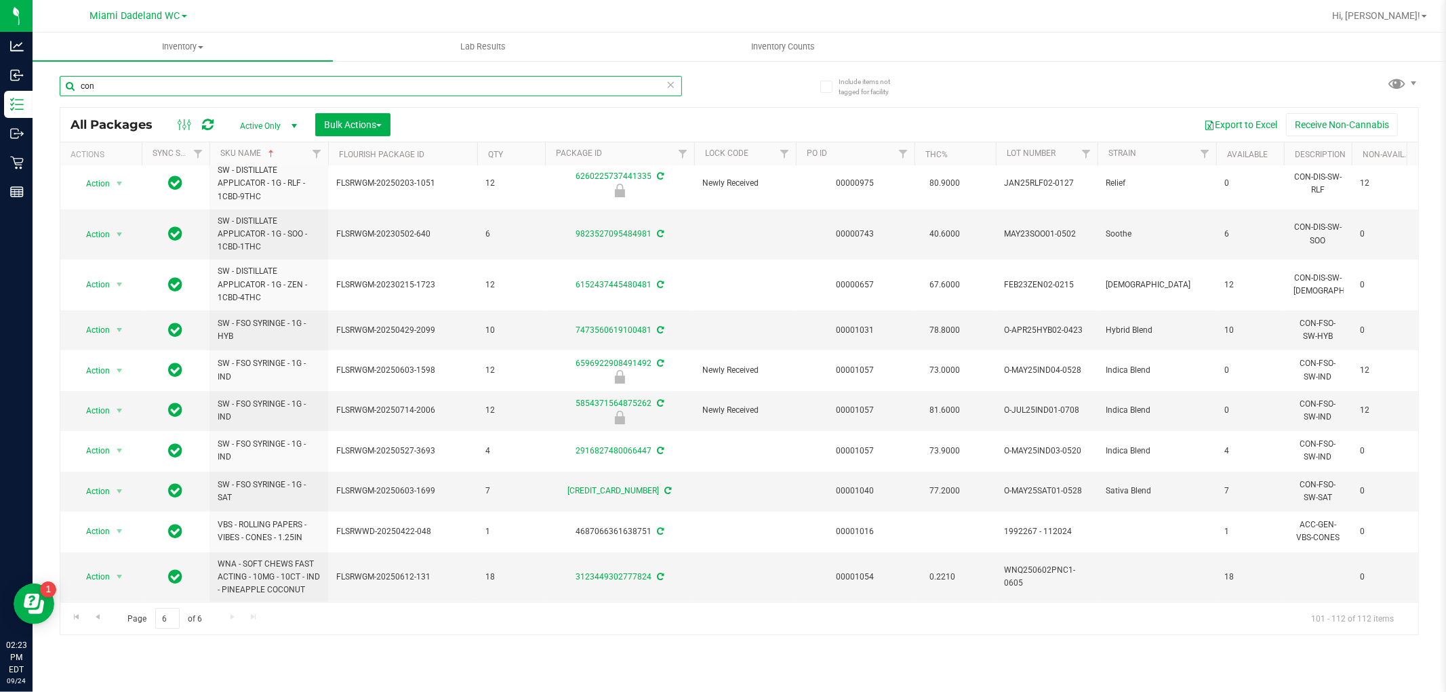
click at [382, 82] on input "con" at bounding box center [371, 86] width 622 height 20
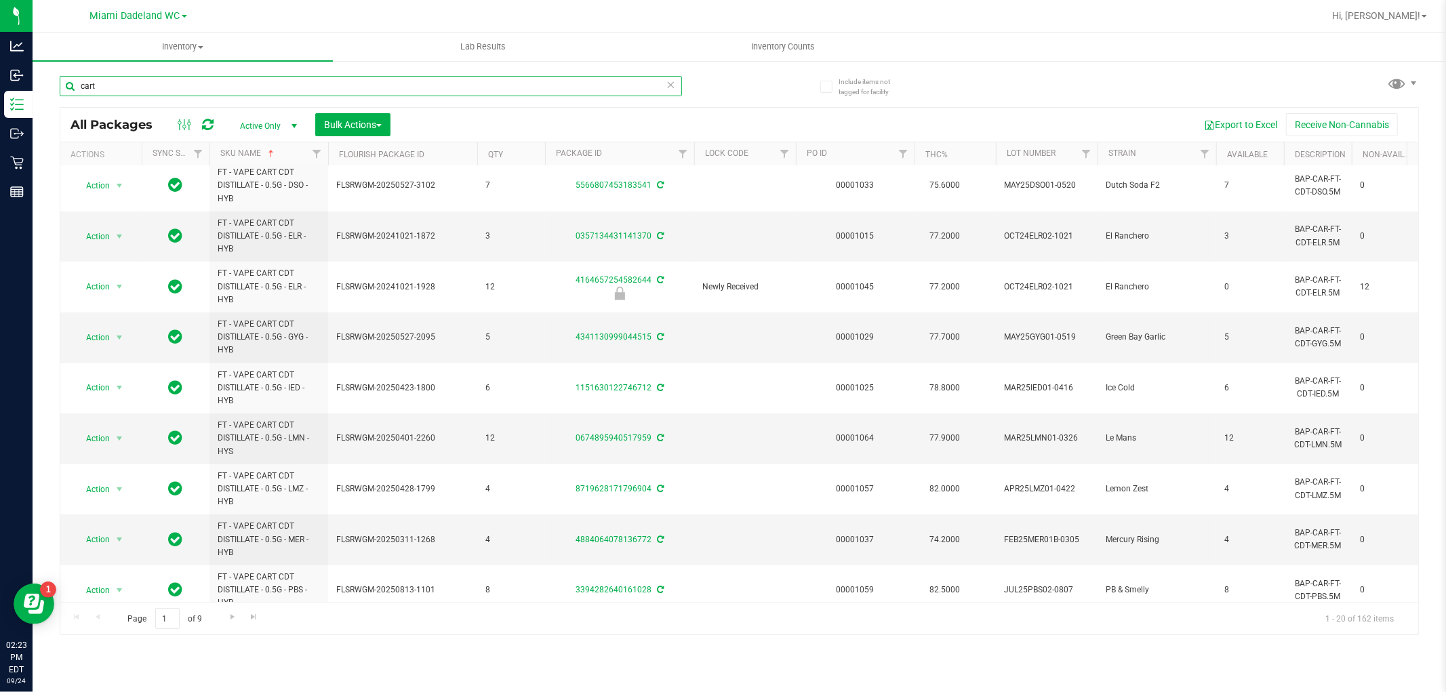
scroll to position [586, 0]
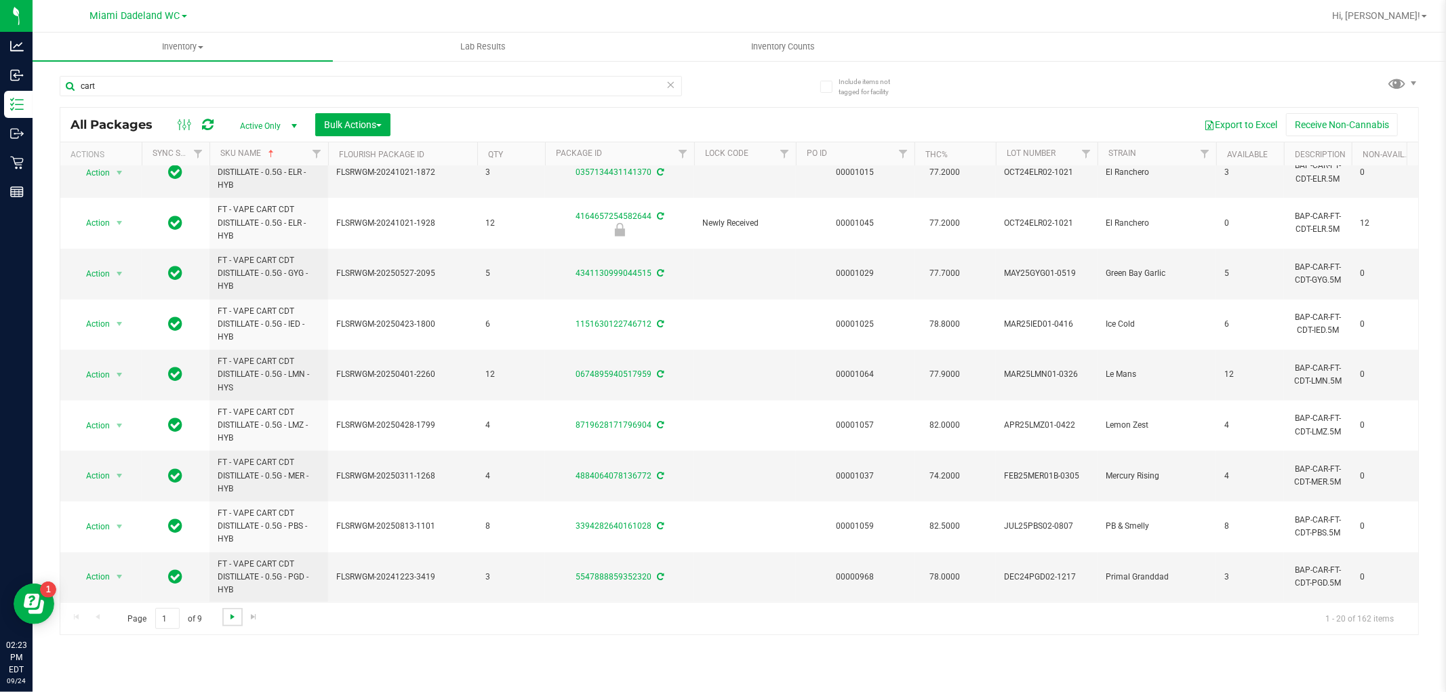
click at [236, 614] on span "Go to the next page" at bounding box center [232, 617] width 11 height 11
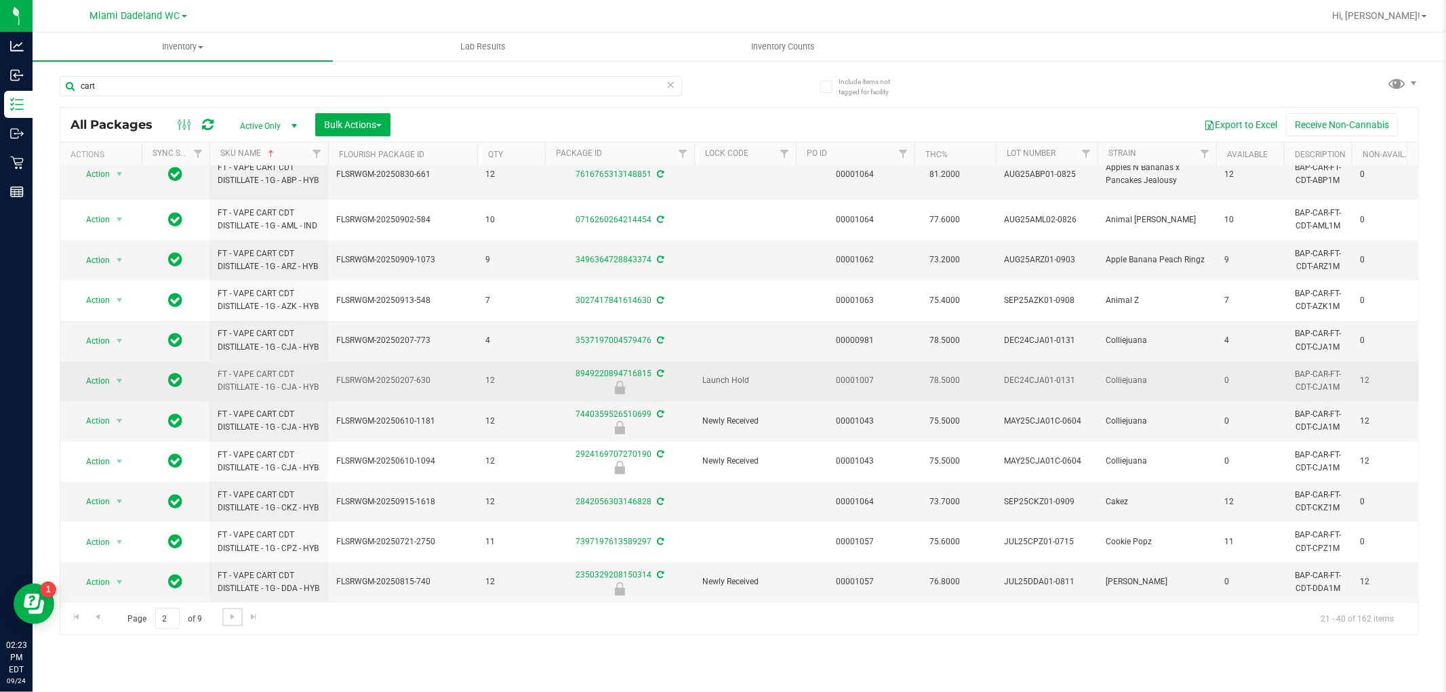
scroll to position [497, 0]
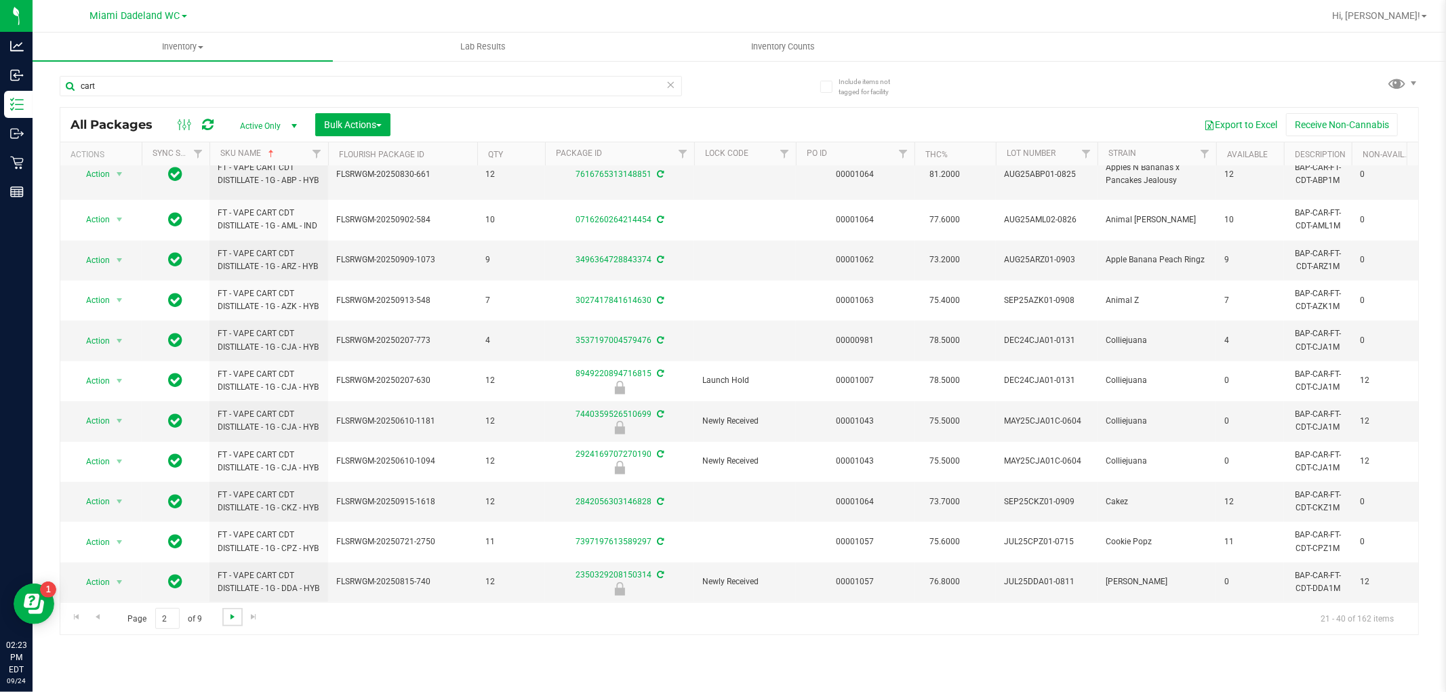
click at [235, 615] on span "Go to the next page" at bounding box center [232, 617] width 11 height 11
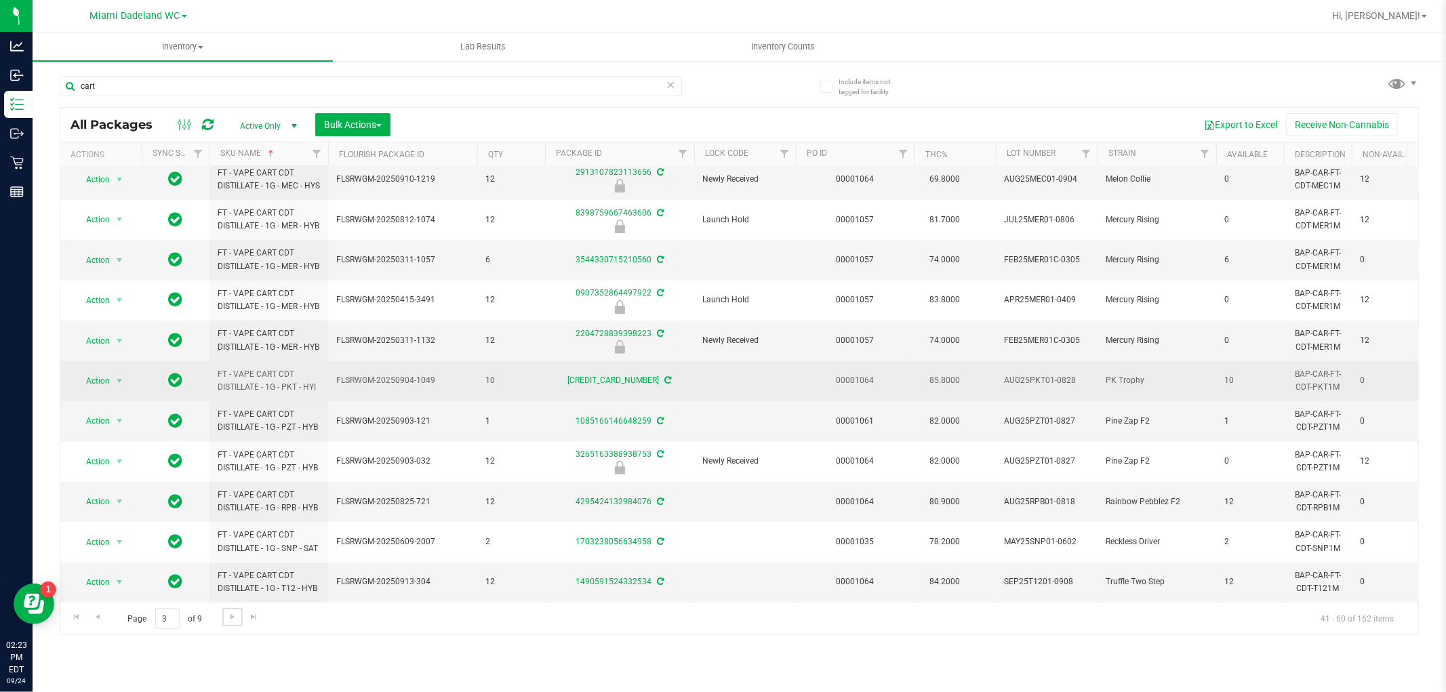
scroll to position [473, 0]
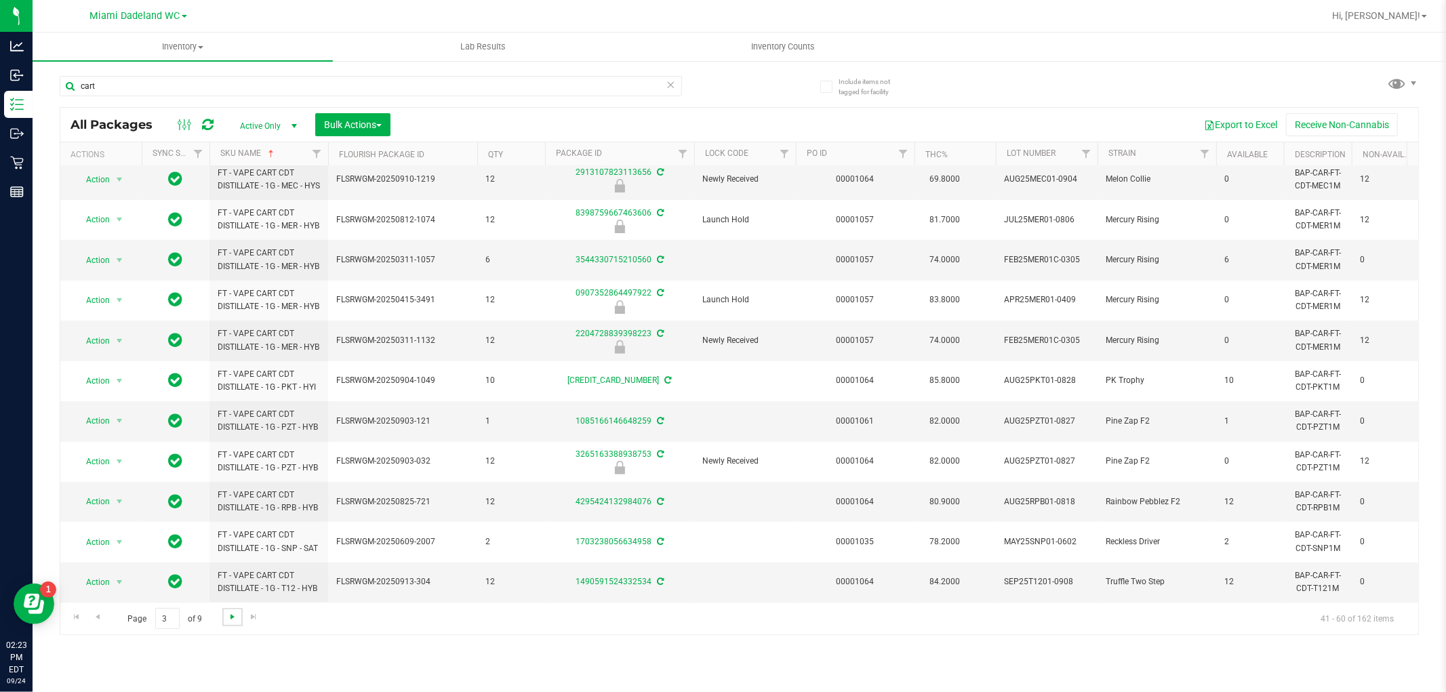
click at [232, 622] on span "Go to the next page" at bounding box center [232, 617] width 11 height 11
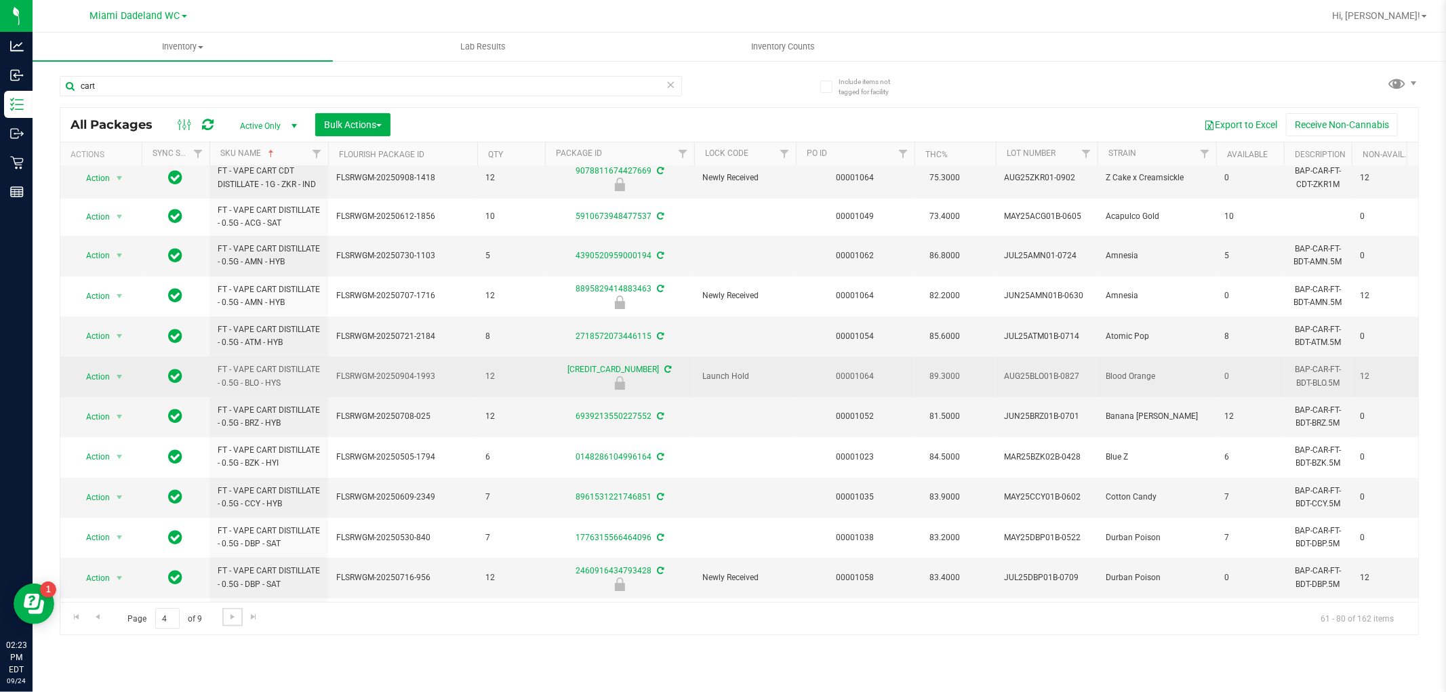
scroll to position [75, 0]
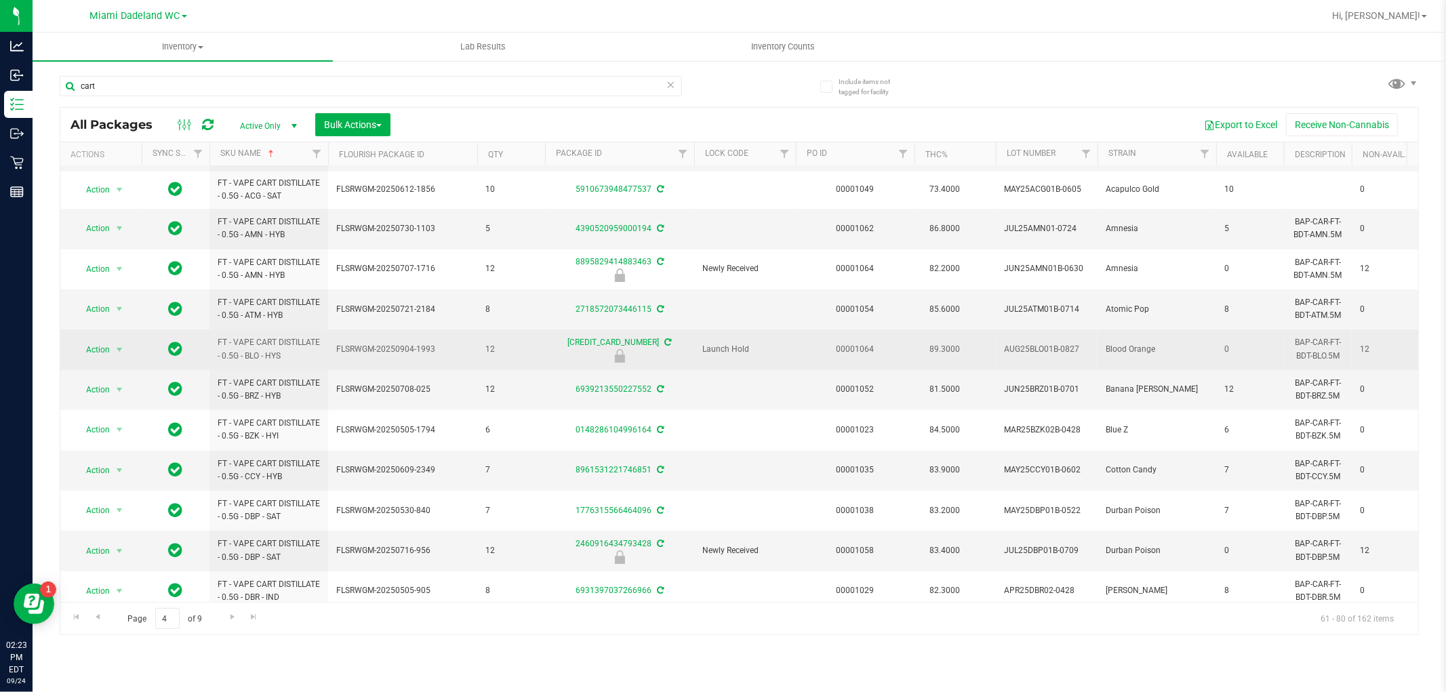
click at [544, 355] on div at bounding box center [619, 356] width 153 height 14
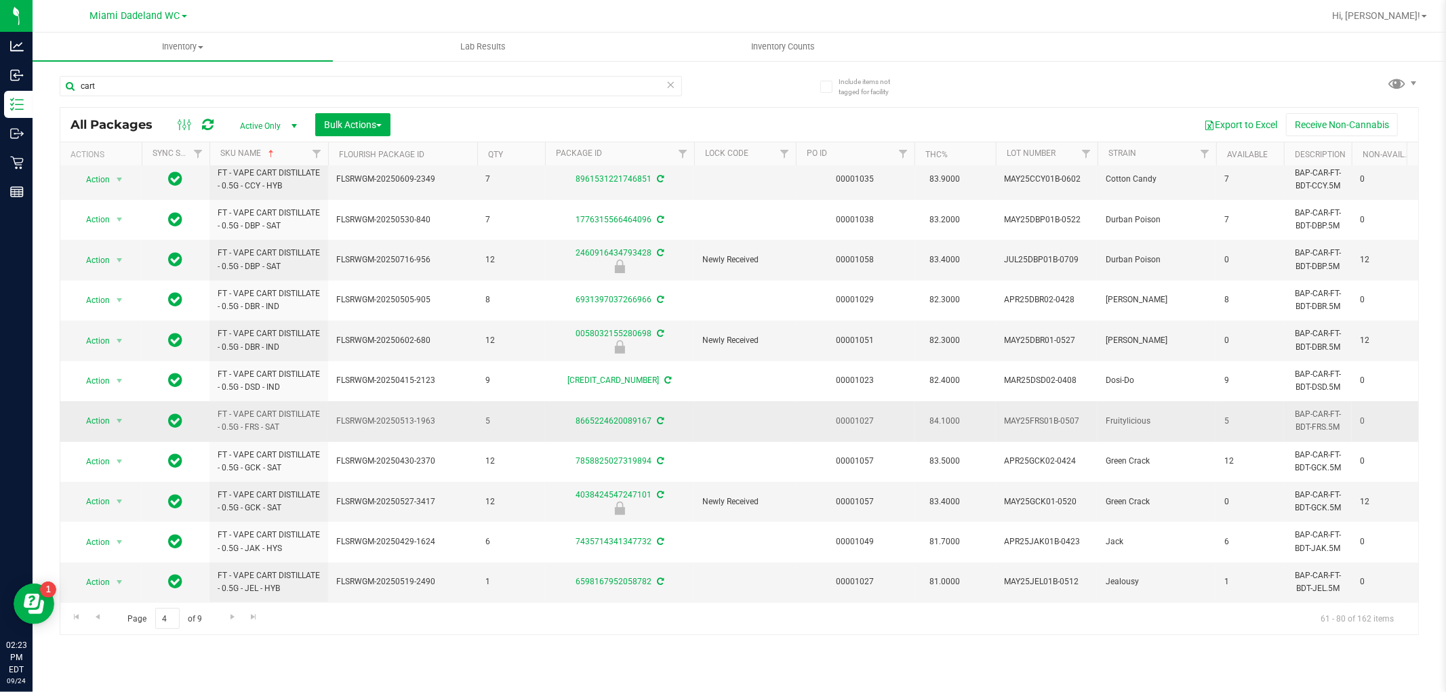
scroll to position [378, 0]
click at [238, 615] on link "Go to the next page" at bounding box center [232, 617] width 20 height 18
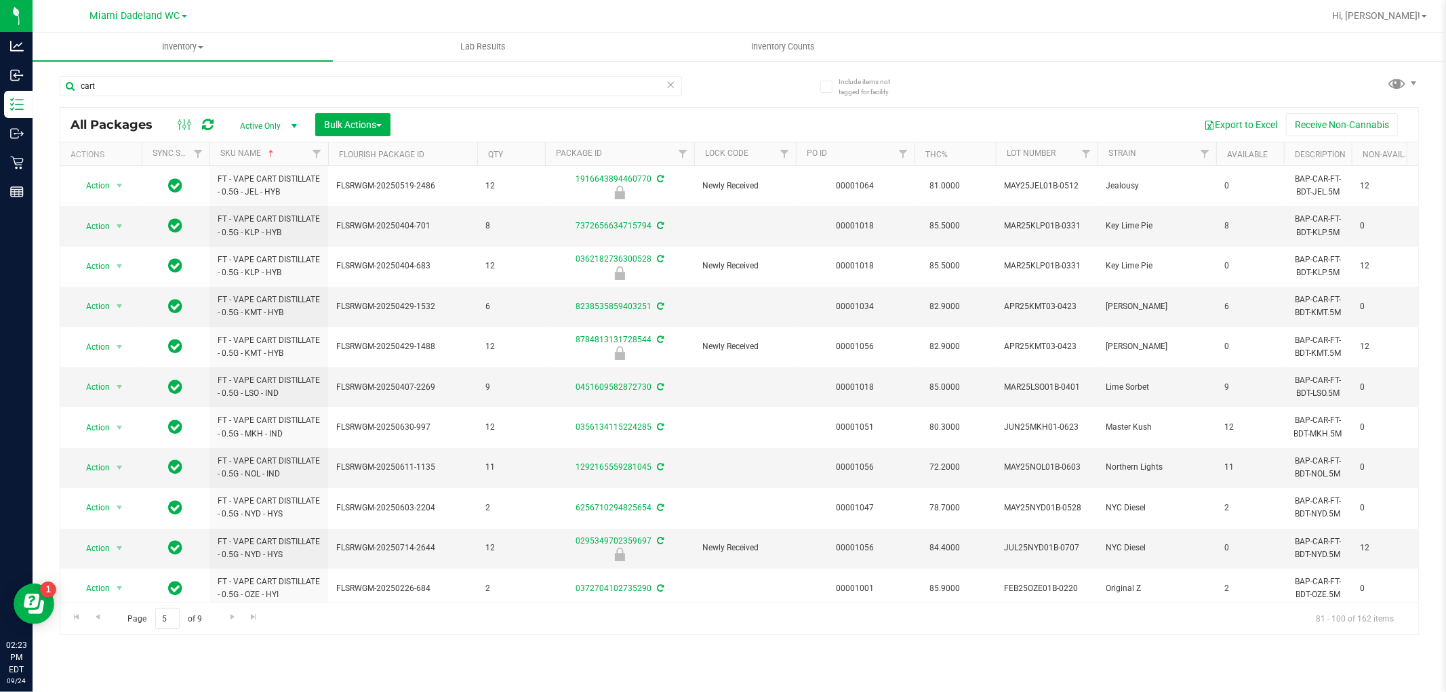
click at [98, 629] on div "Page 5 of 9 81 - 100 of 162 items" at bounding box center [739, 618] width 1358 height 33
click at [95, 618] on span "Go to the previous page" at bounding box center [97, 617] width 11 height 11
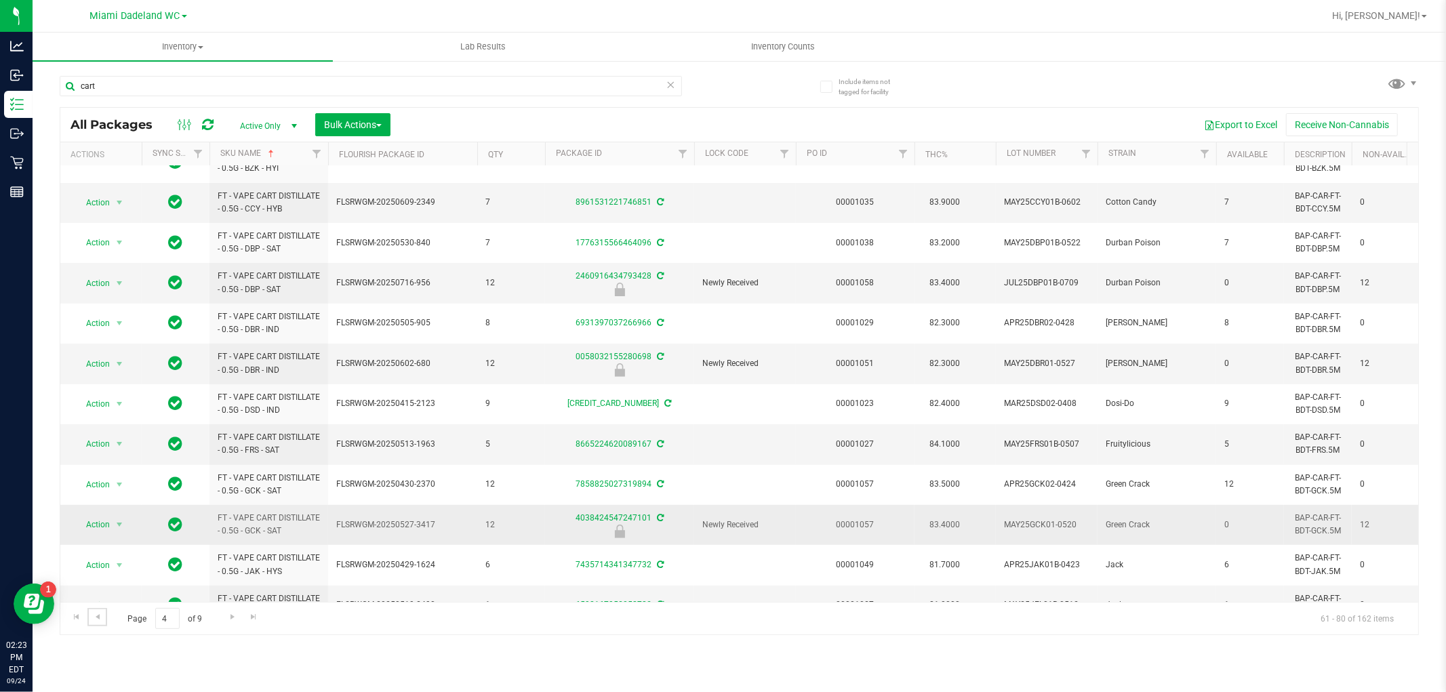
scroll to position [378, 0]
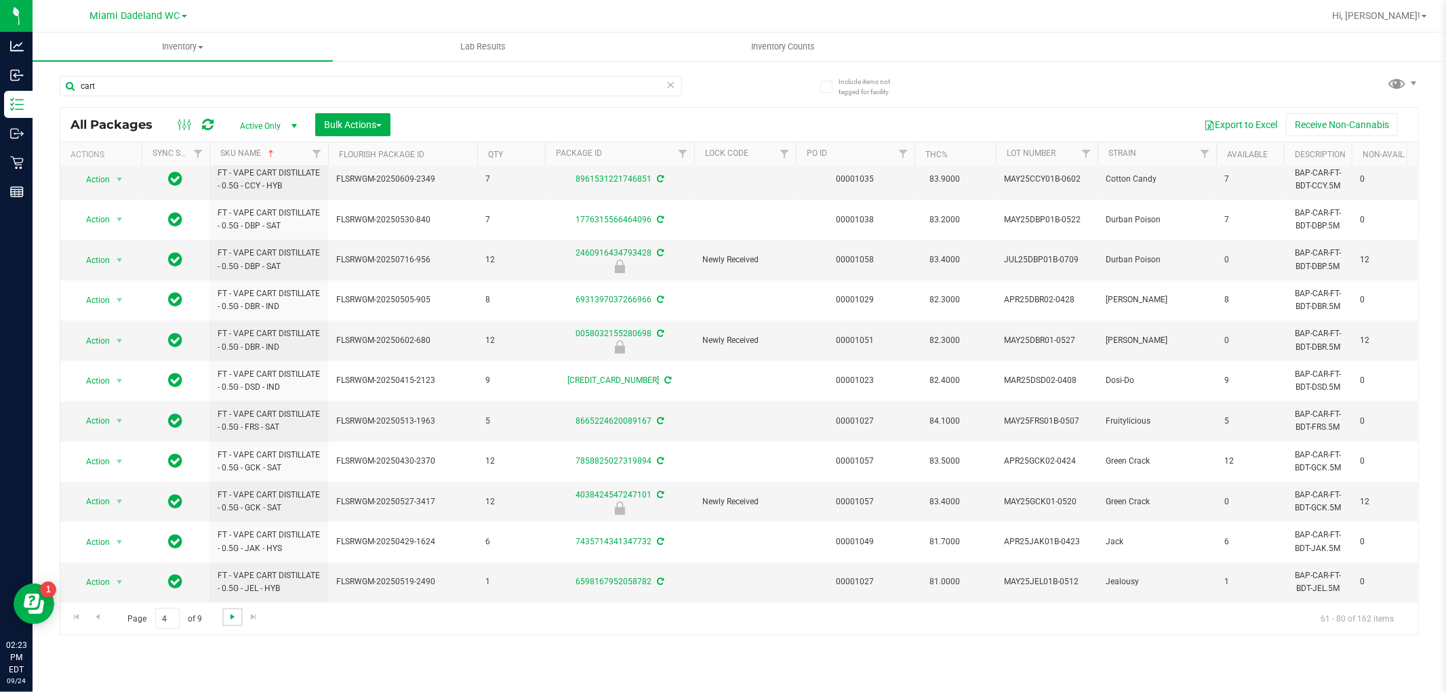
click at [234, 613] on span "Go to the next page" at bounding box center [232, 617] width 11 height 11
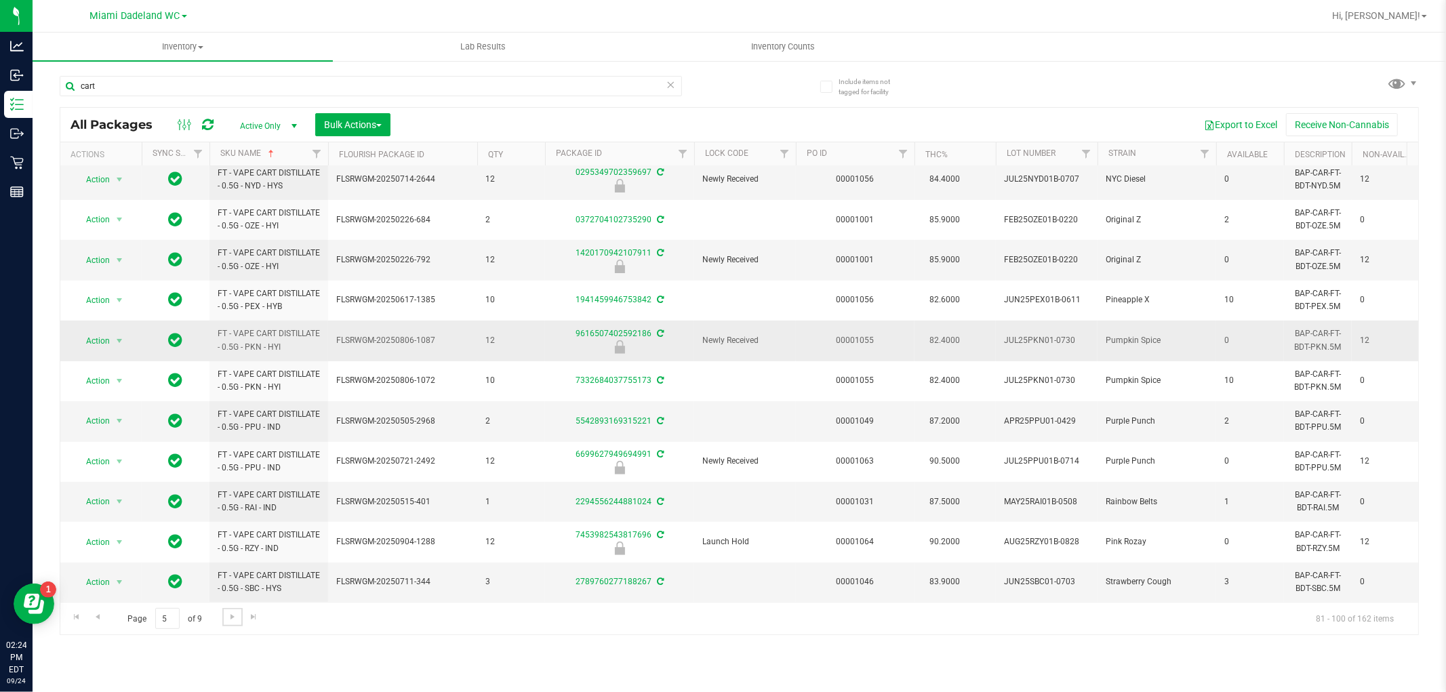
scroll to position [381, 0]
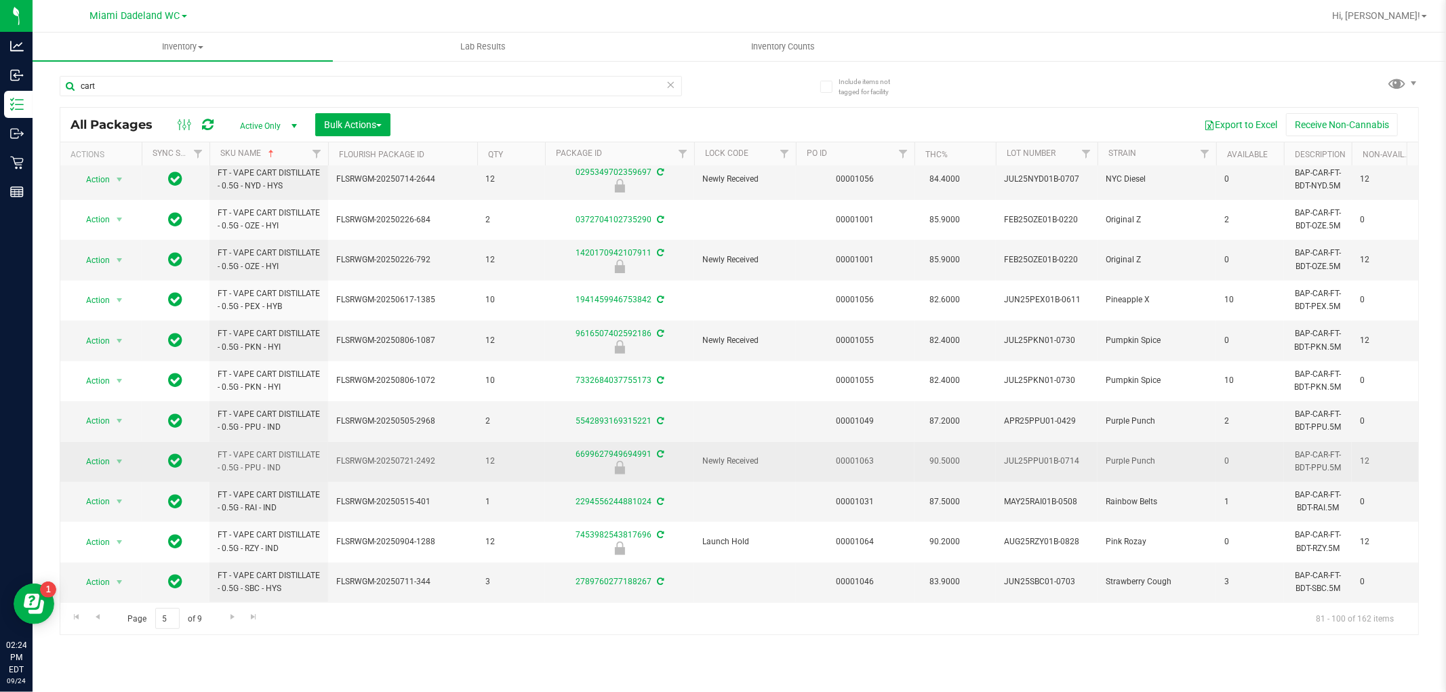
click at [338, 455] on span "FLSRWGM-20250721-2492" at bounding box center [402, 461] width 133 height 13
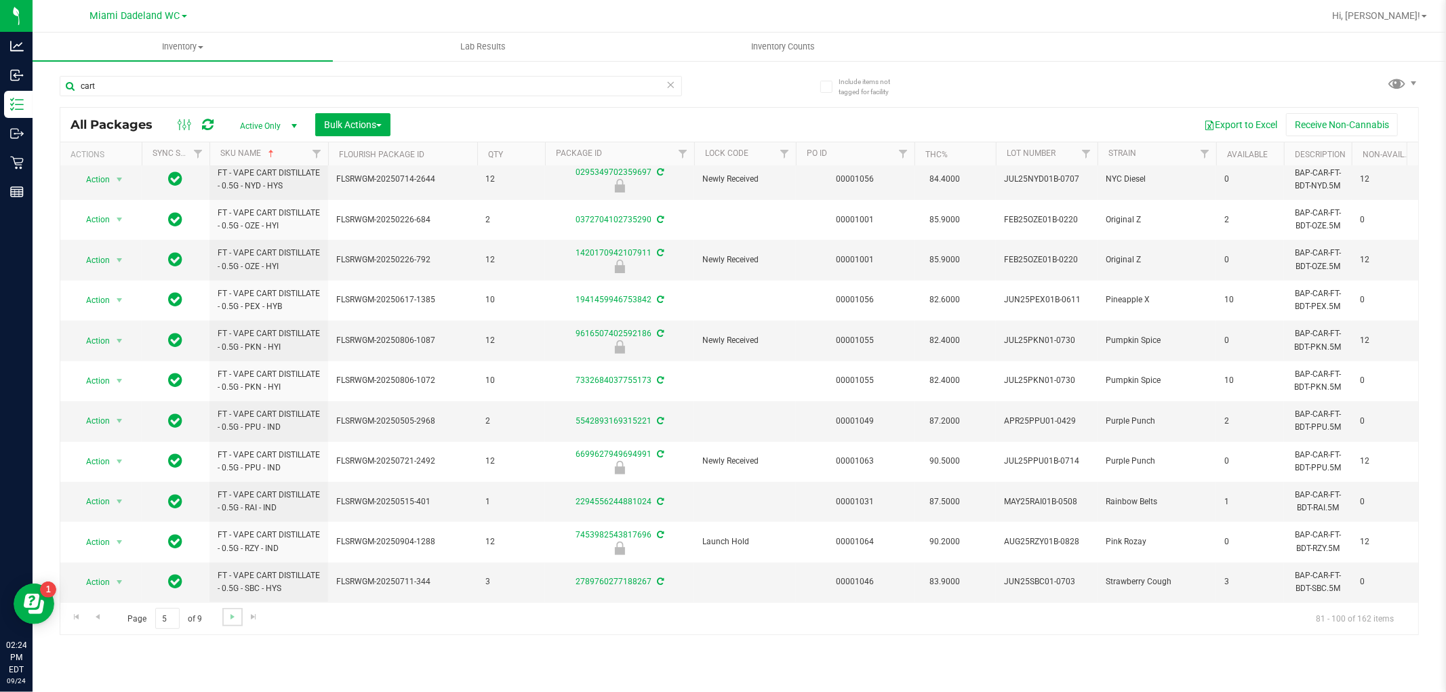
click at [224, 617] on link "Go to the next page" at bounding box center [232, 617] width 20 height 18
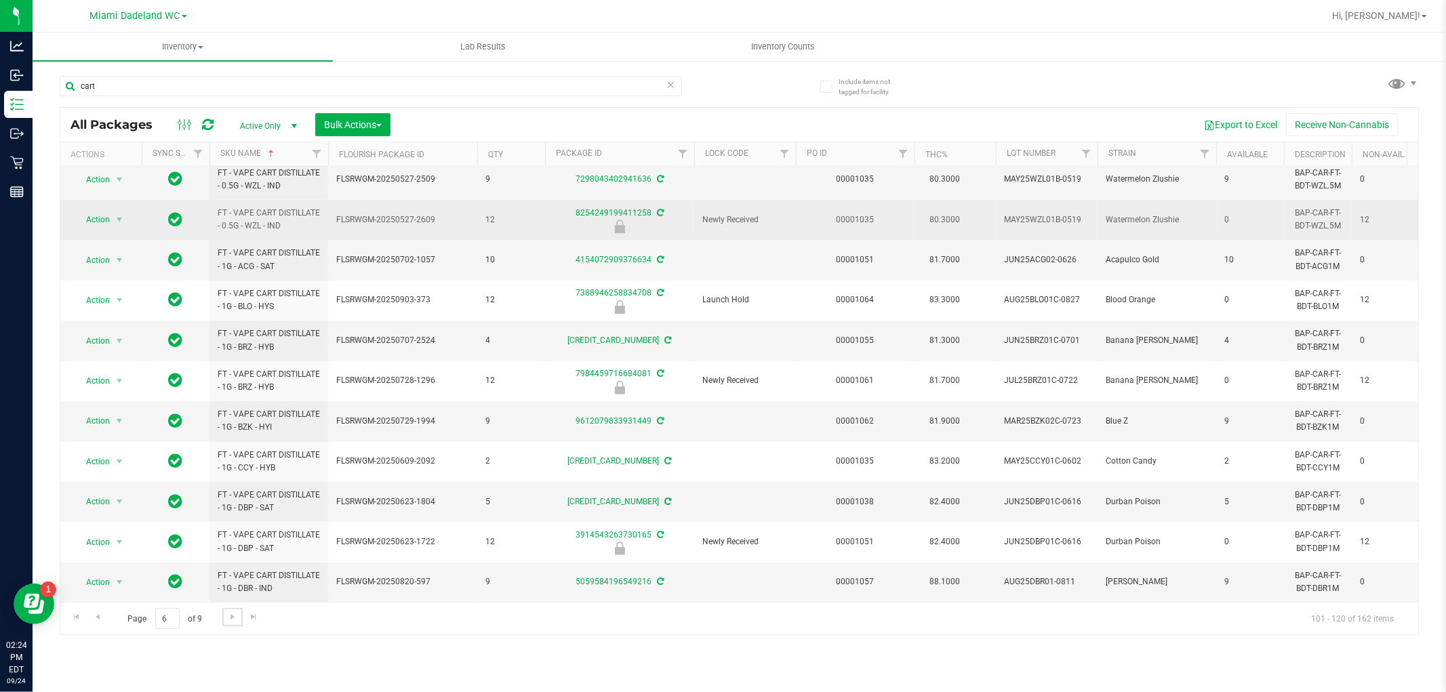
scroll to position [407, 0]
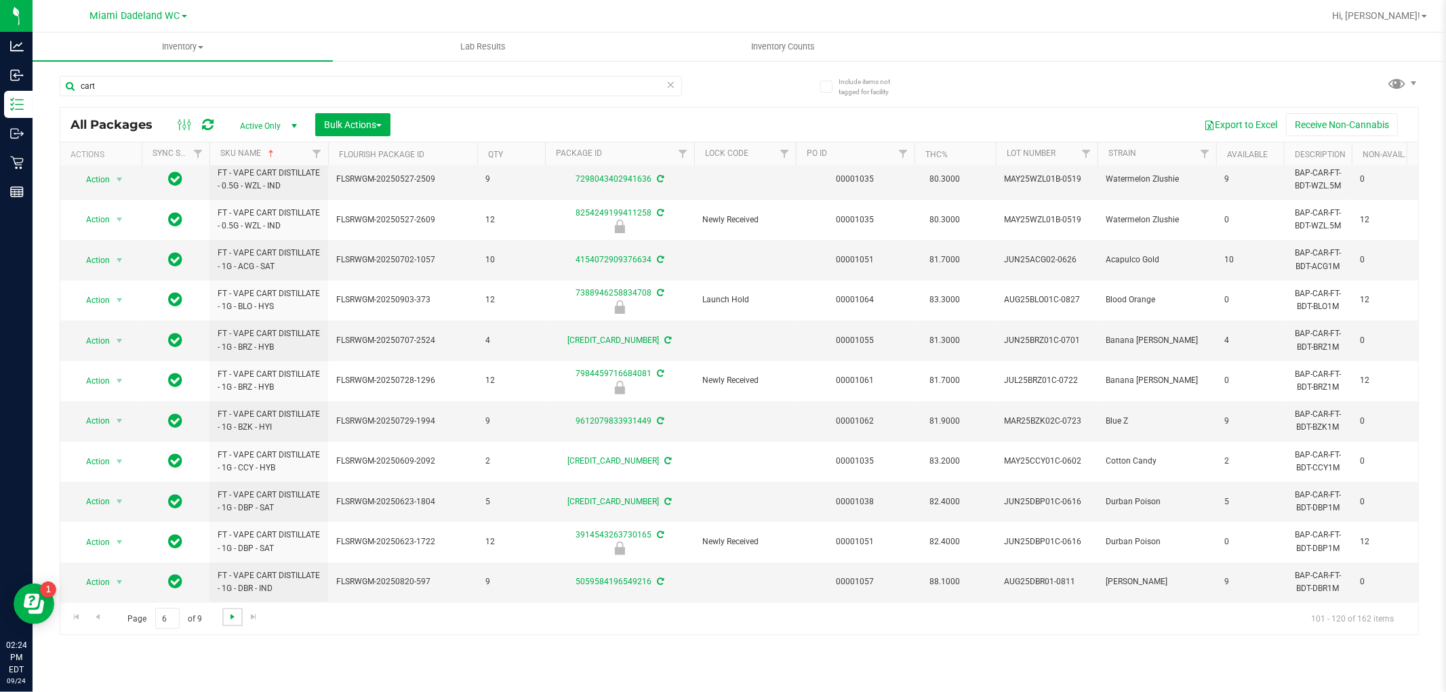
click at [236, 612] on span "Go to the next page" at bounding box center [232, 617] width 11 height 11
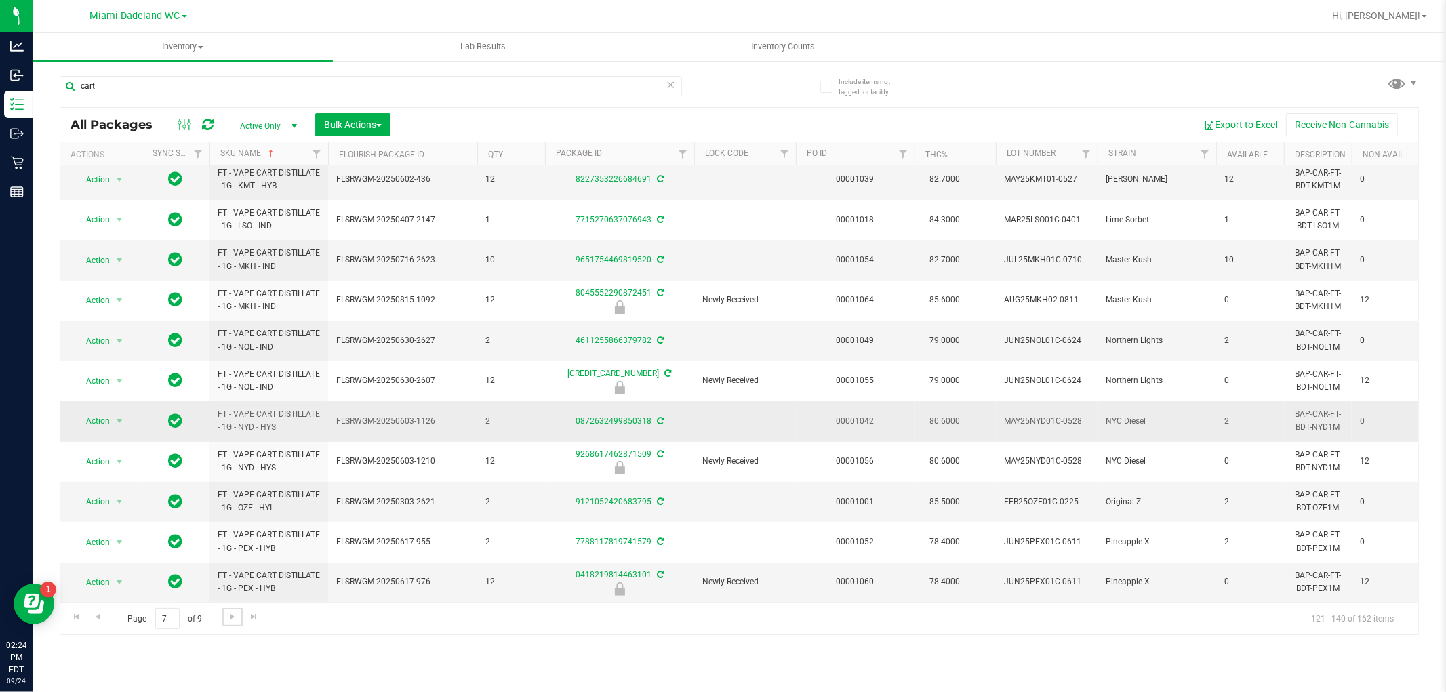
scroll to position [381, 0]
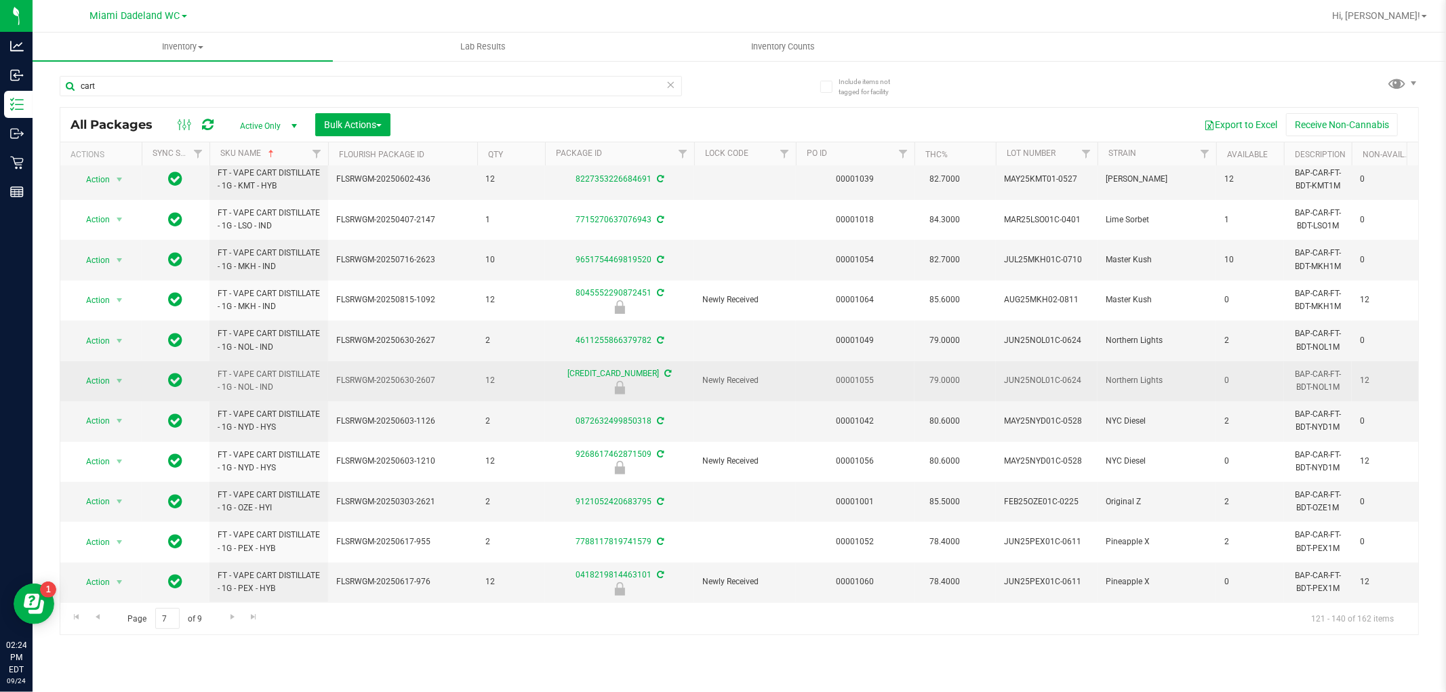
click at [492, 374] on span "12" at bounding box center [511, 380] width 52 height 13
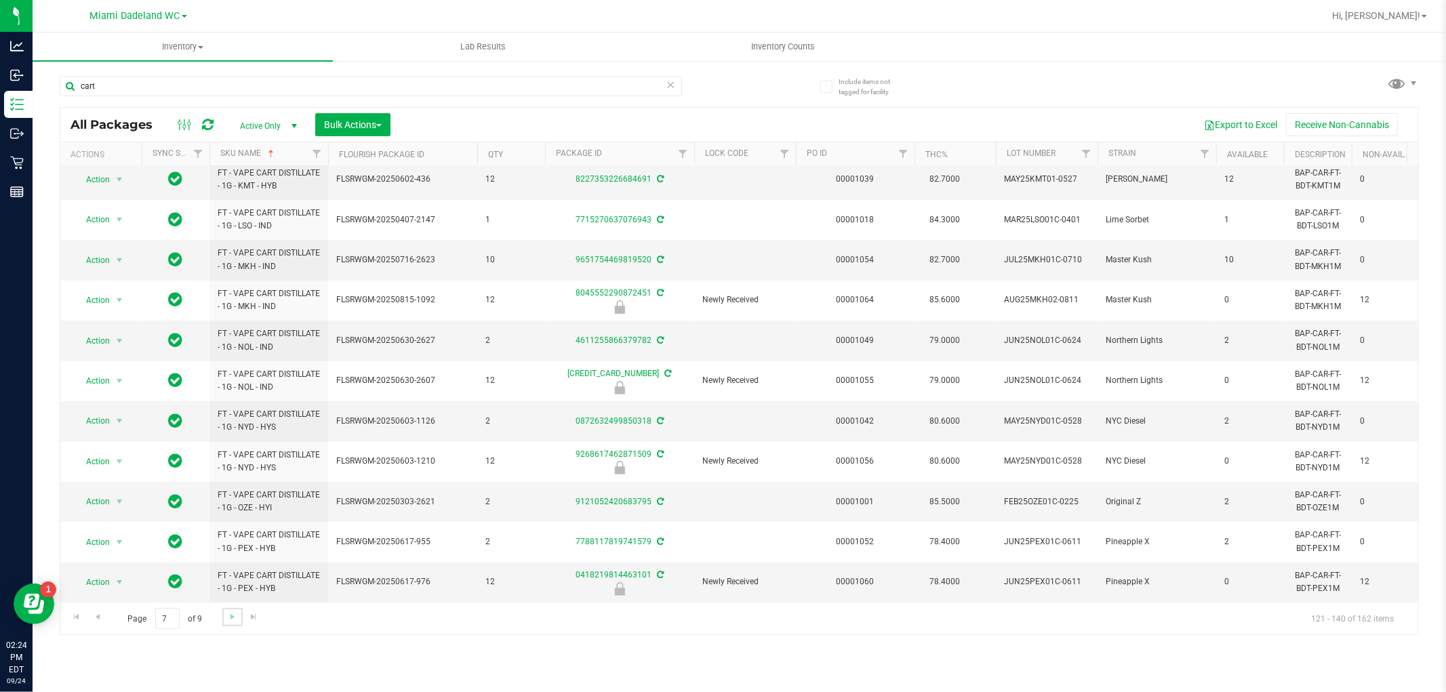
click at [222, 622] on link "Go to the next page" at bounding box center [232, 617] width 20 height 18
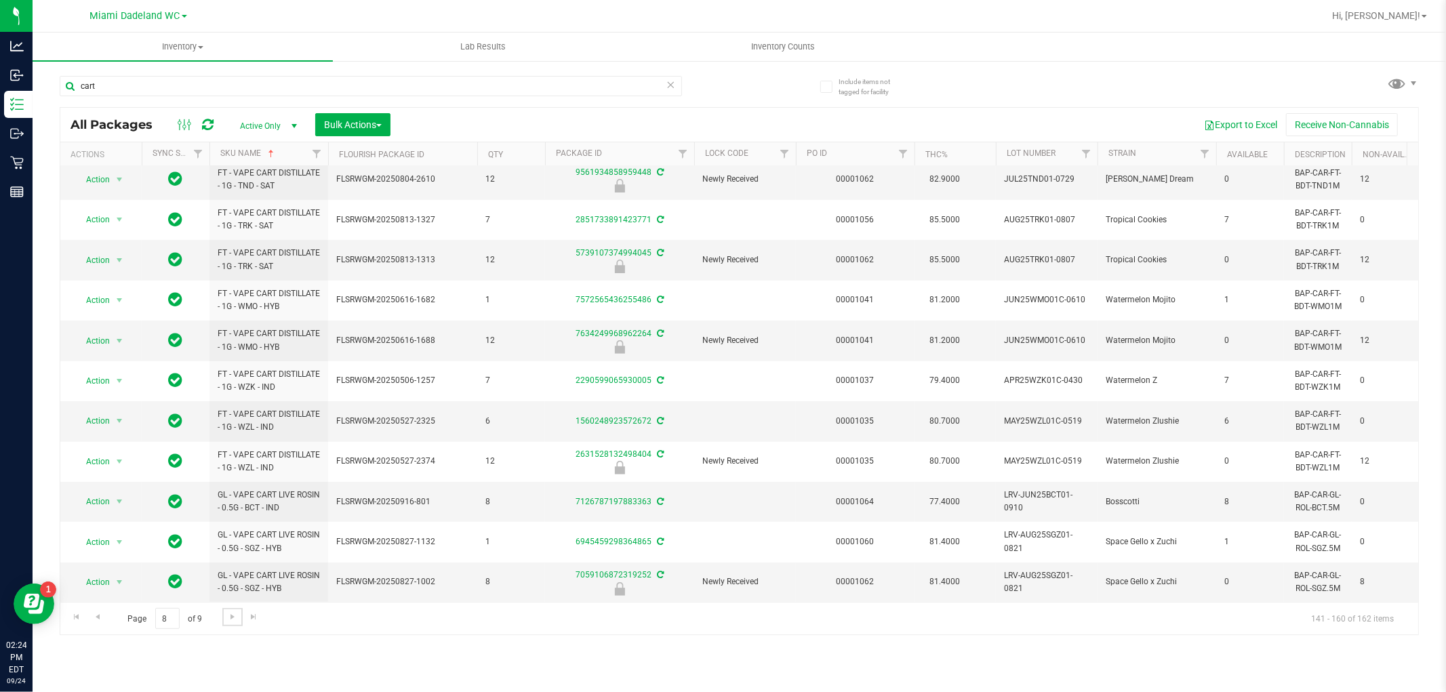
scroll to position [381, 0]
click at [238, 614] on link "Go to the next page" at bounding box center [232, 617] width 20 height 18
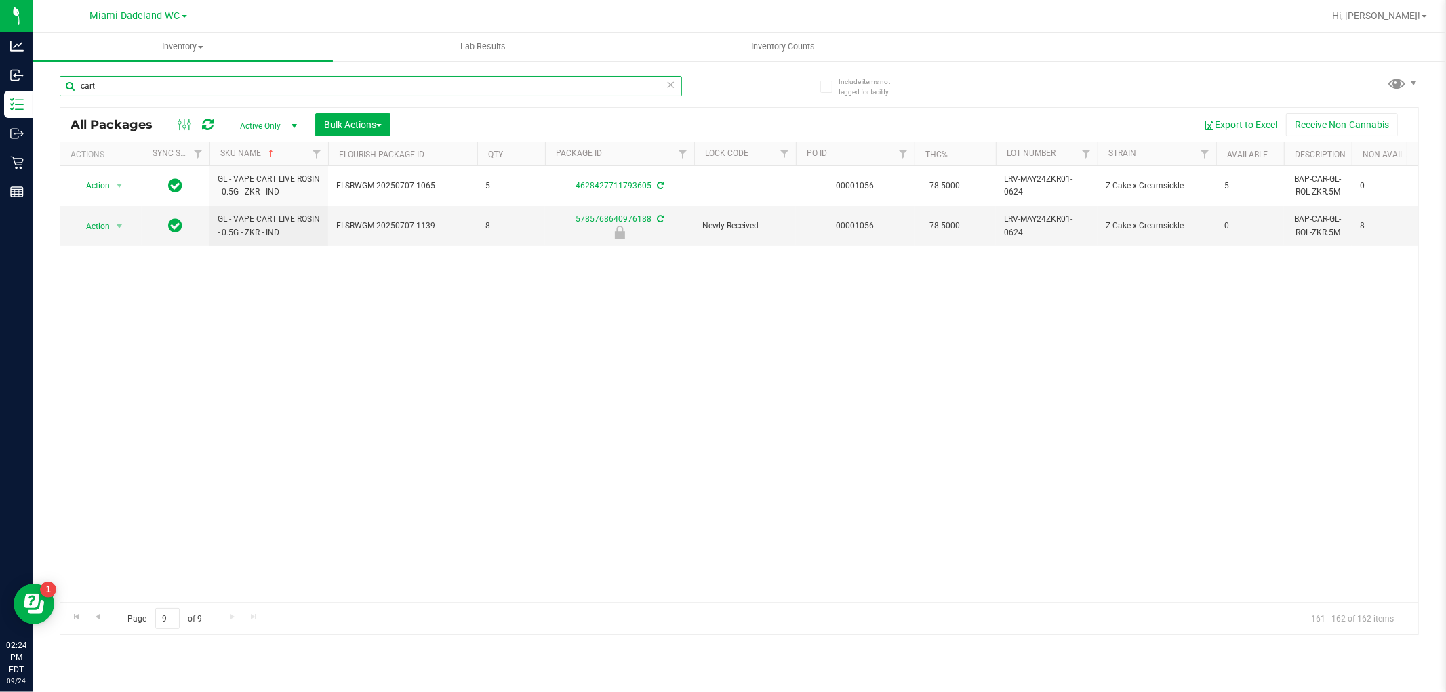
click at [360, 77] on input "cart" at bounding box center [371, 86] width 622 height 20
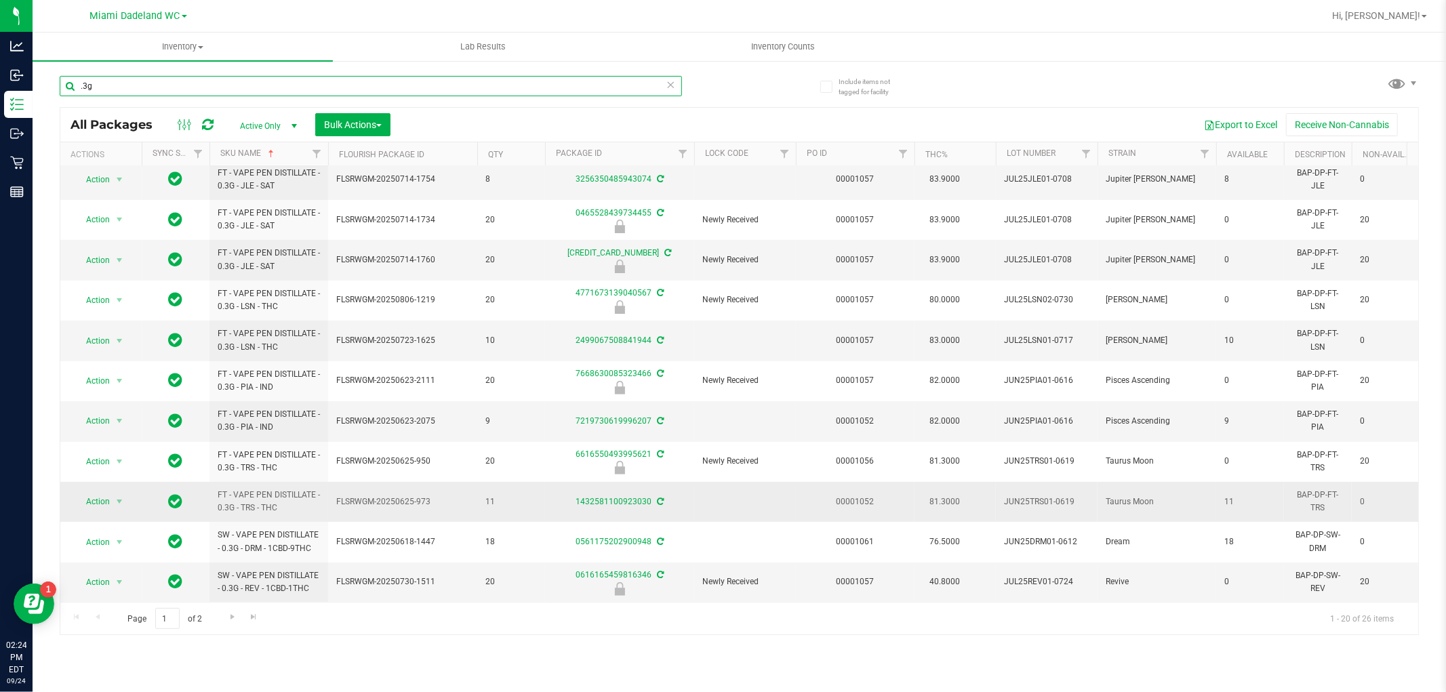
scroll to position [381, 0]
click at [233, 621] on span "Go to the next page" at bounding box center [232, 617] width 11 height 11
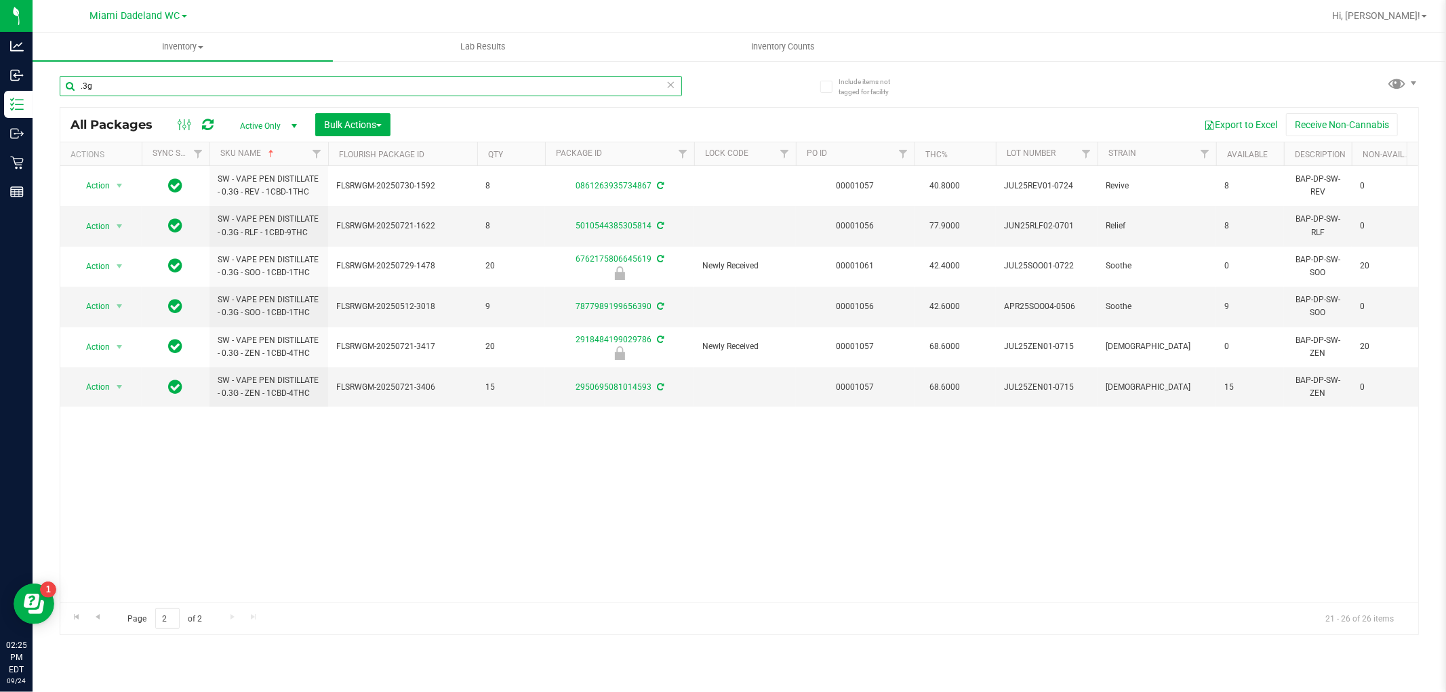
click at [327, 89] on input ".3g" at bounding box center [371, 86] width 622 height 20
type input "."
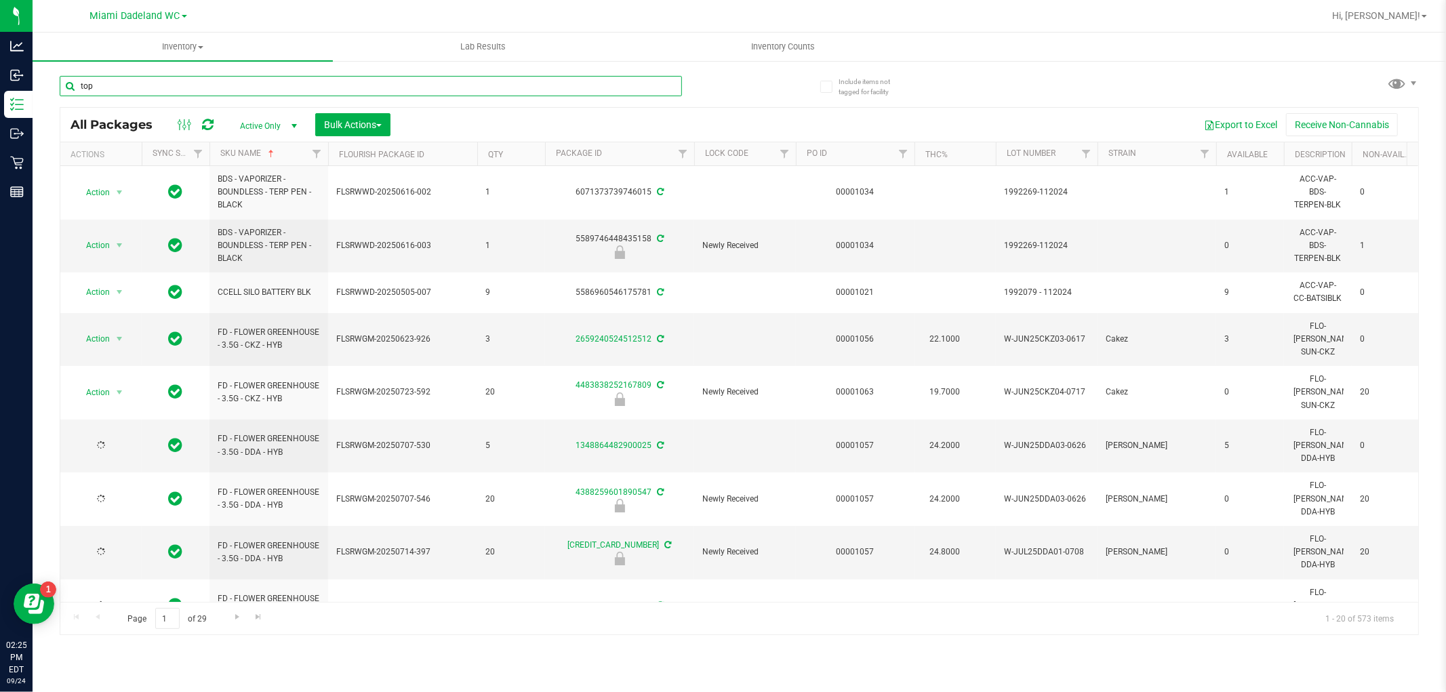
type input "top"
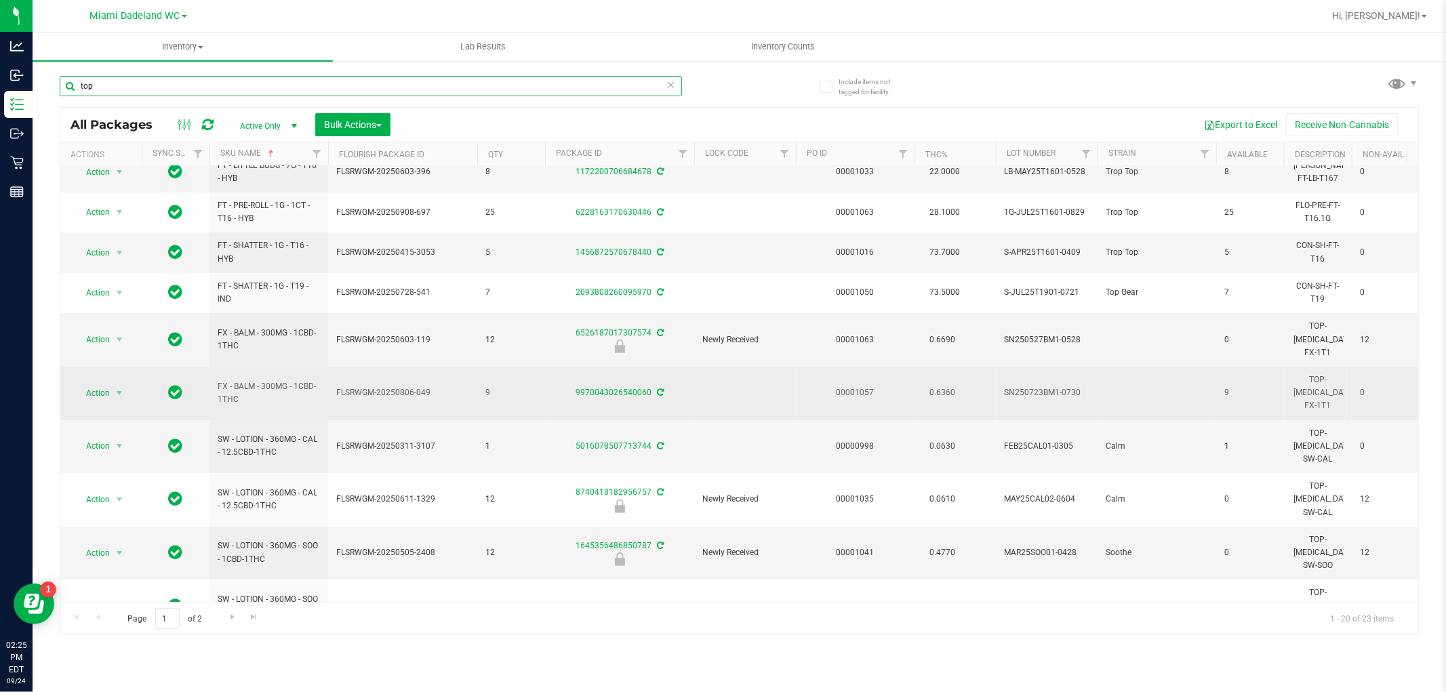
scroll to position [381, 0]
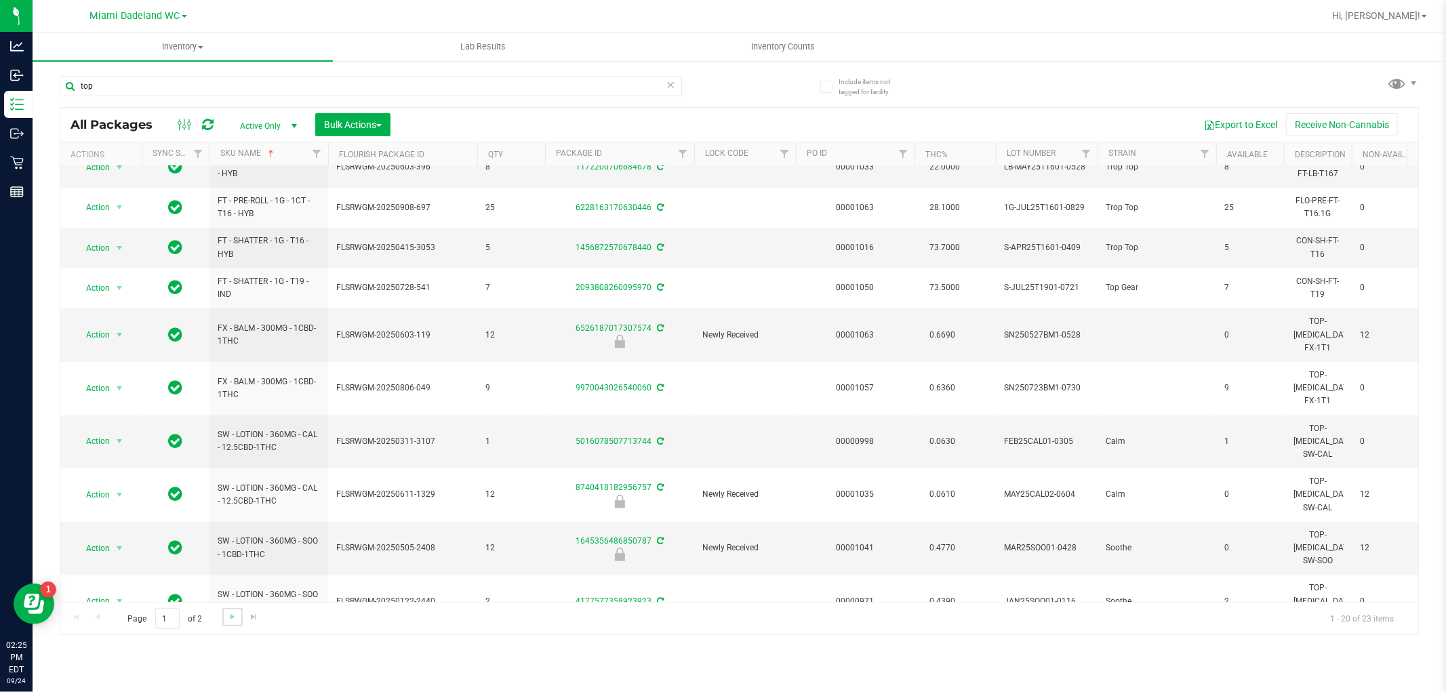
click at [222, 619] on link "Go to the next page" at bounding box center [232, 617] width 20 height 18
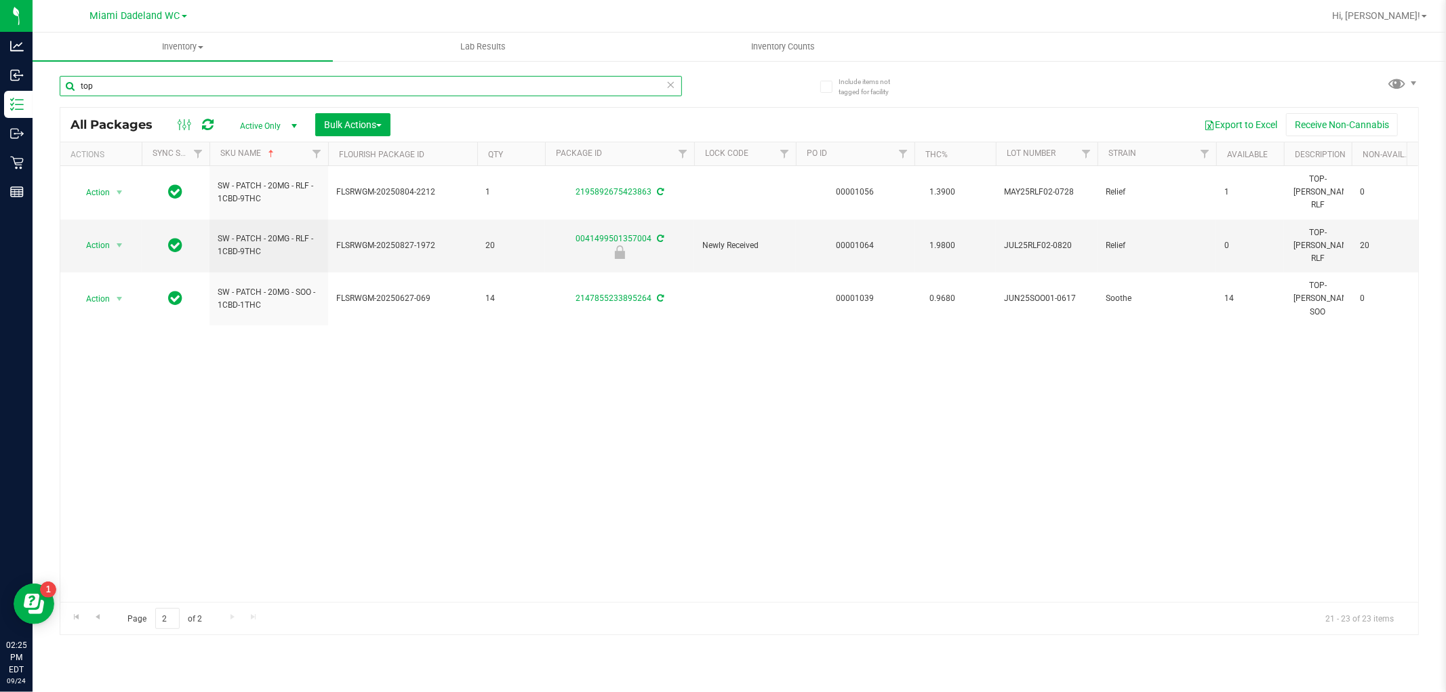
click at [338, 91] on input "top" at bounding box center [371, 86] width 622 height 20
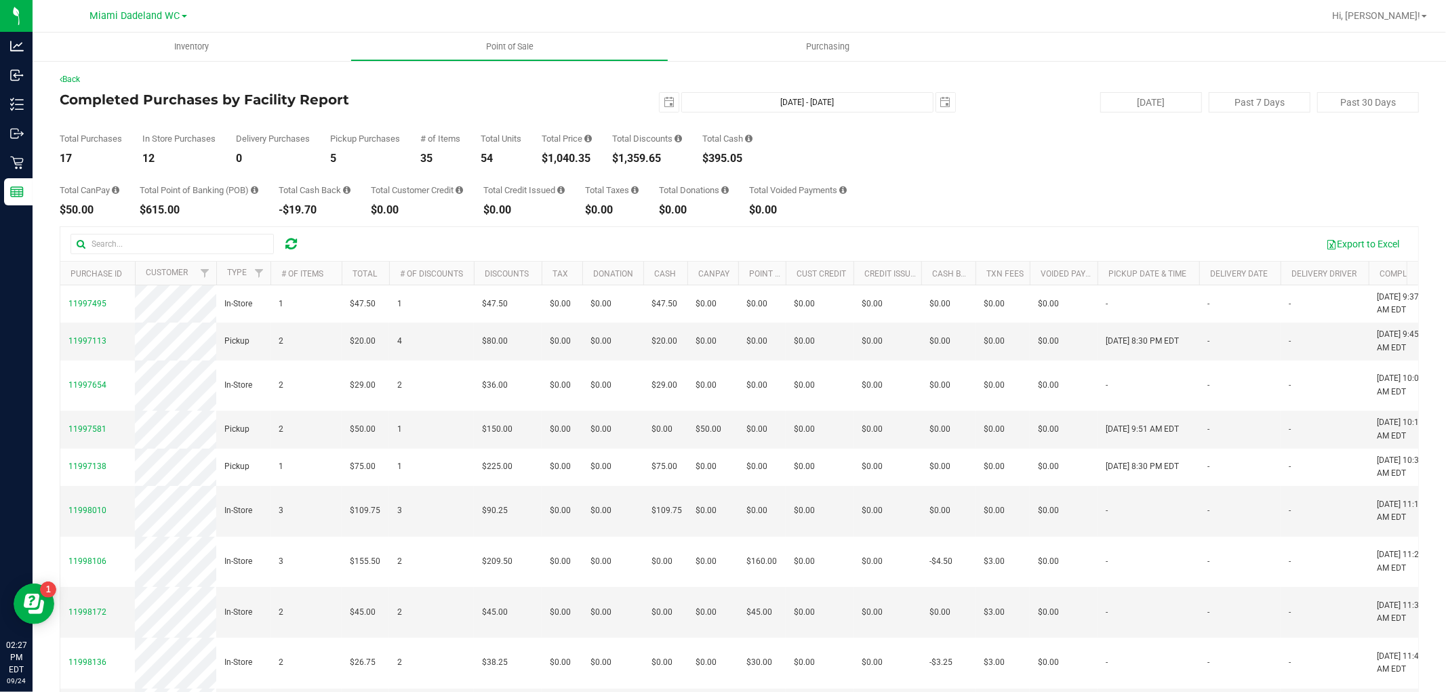
click at [584, 153] on div "$1,040.35" at bounding box center [567, 158] width 50 height 11
copy div "1,040.35"
